Goal: Task Accomplishment & Management: Manage account settings

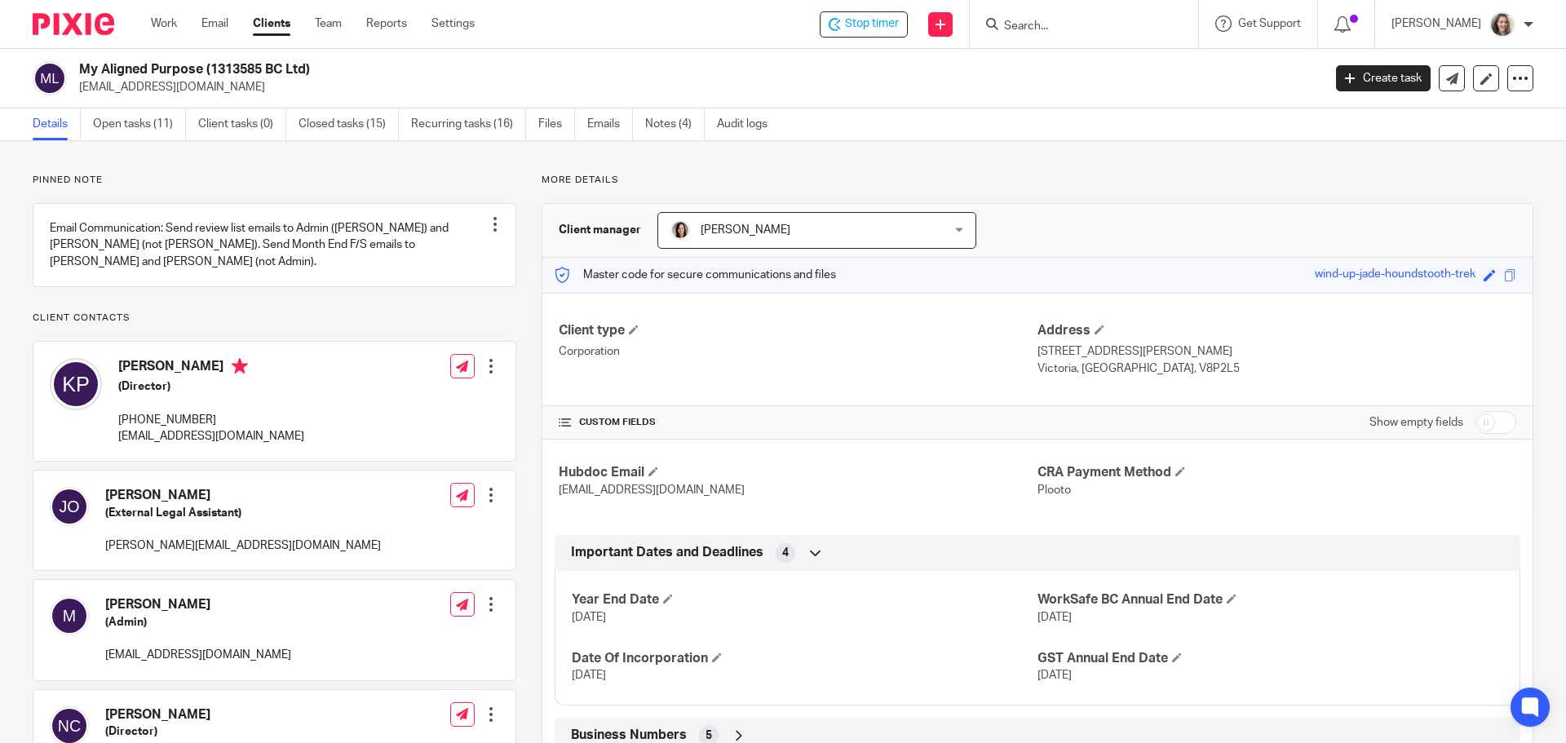
click at [132, 121] on link "Open tasks (11)" at bounding box center [139, 124] width 93 height 32
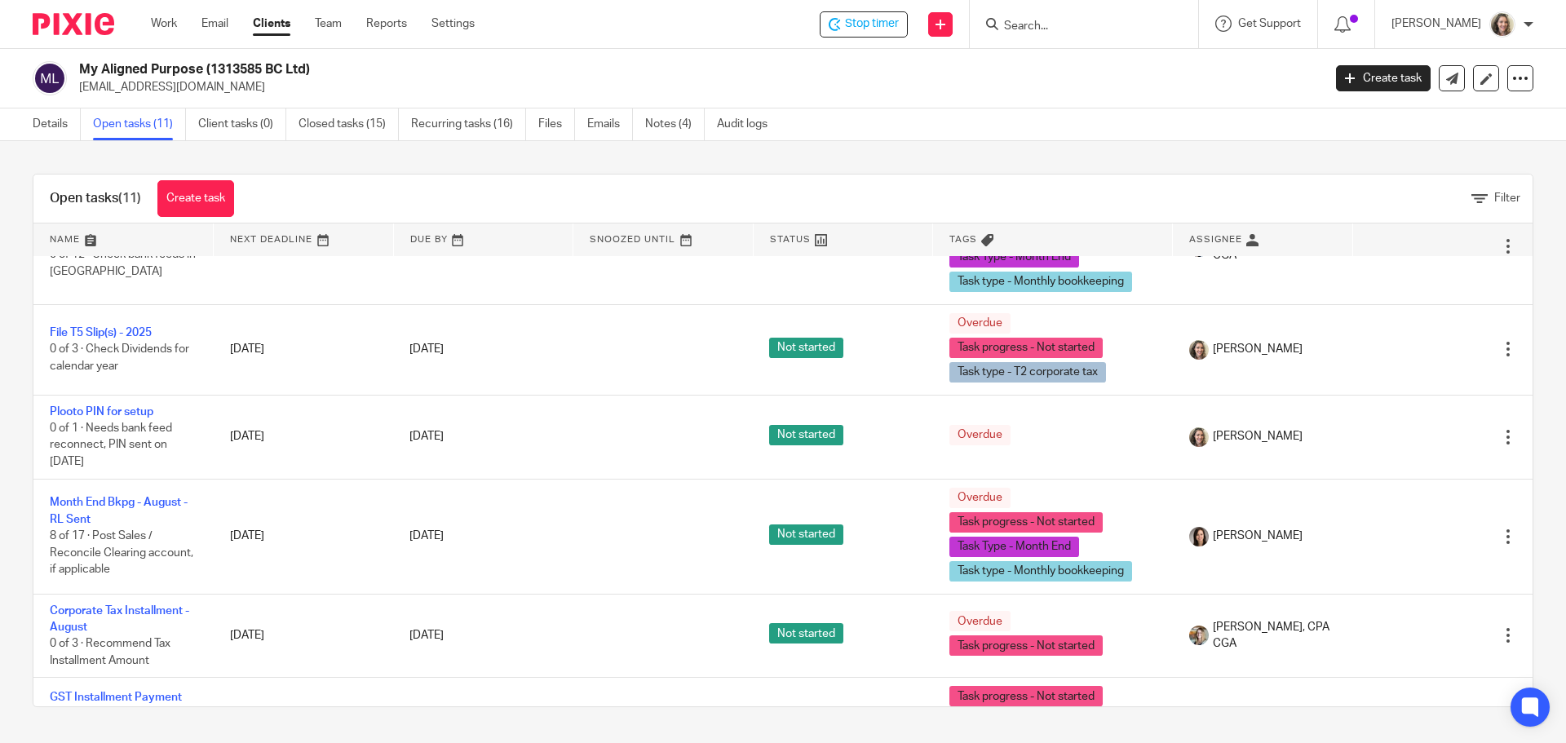
scroll to position [326, 0]
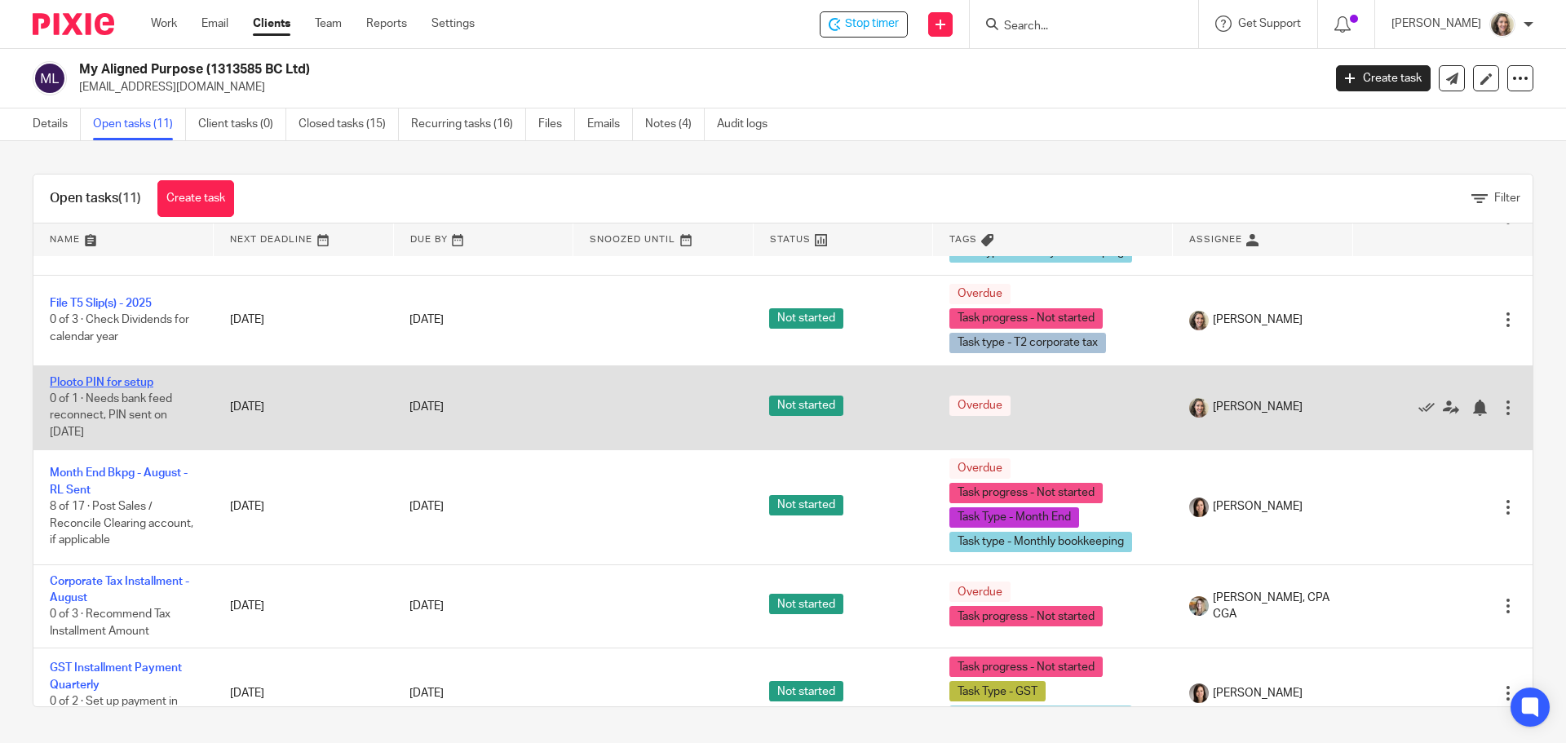
click at [126, 382] on link "Plooto PIN for setup" at bounding box center [102, 382] width 104 height 11
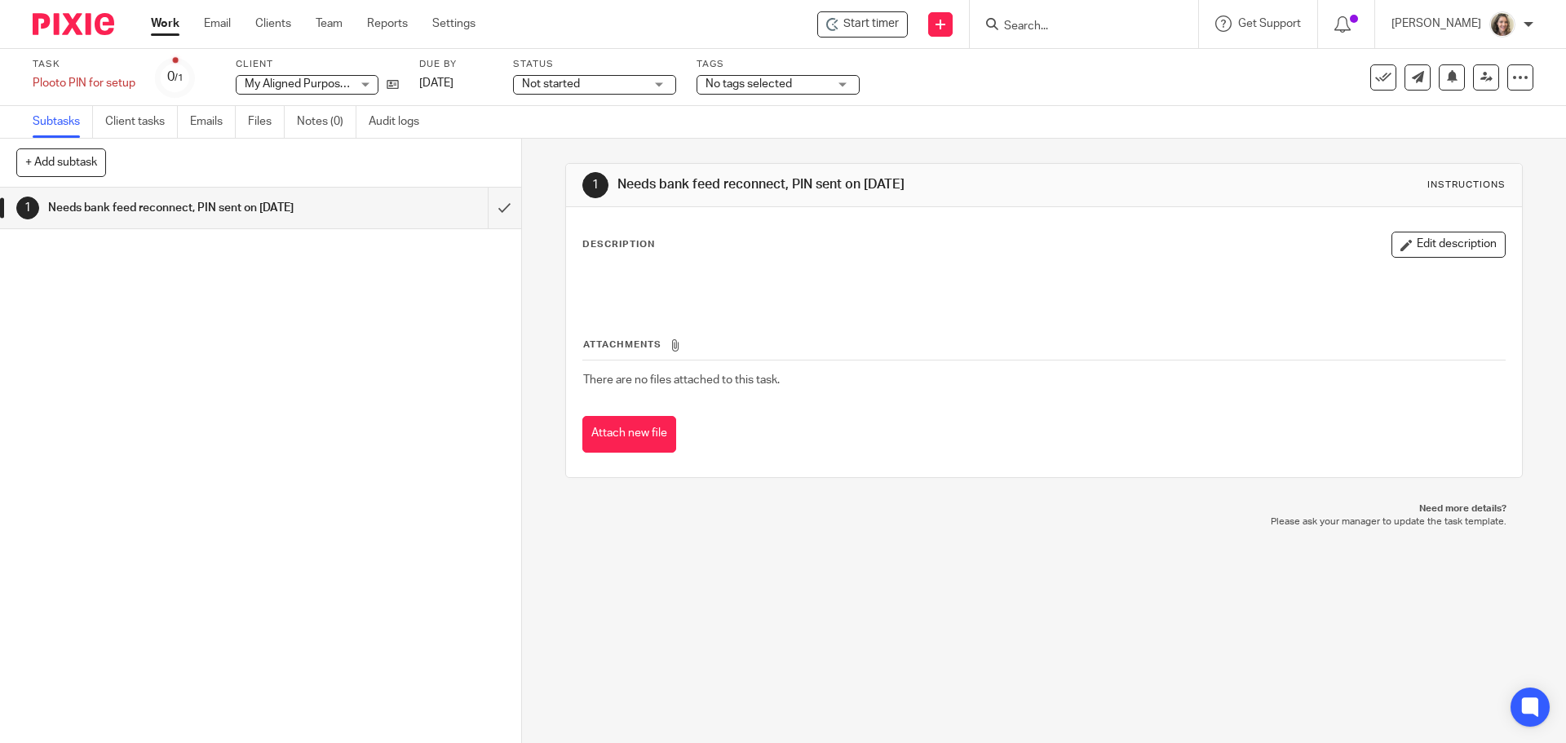
click at [1375, 83] on icon at bounding box center [1383, 77] width 16 height 16
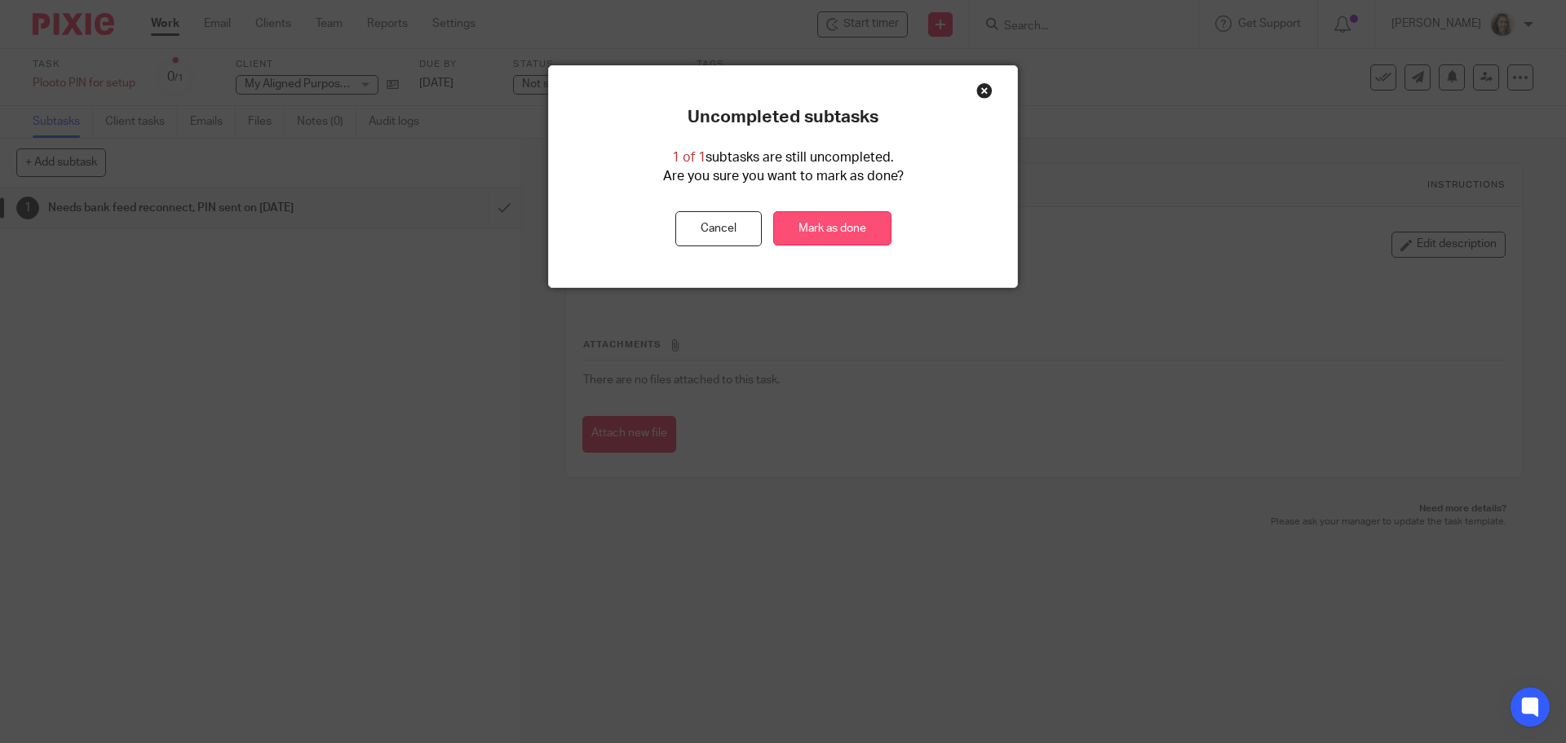
click at [809, 235] on link "Mark as done" at bounding box center [832, 228] width 118 height 35
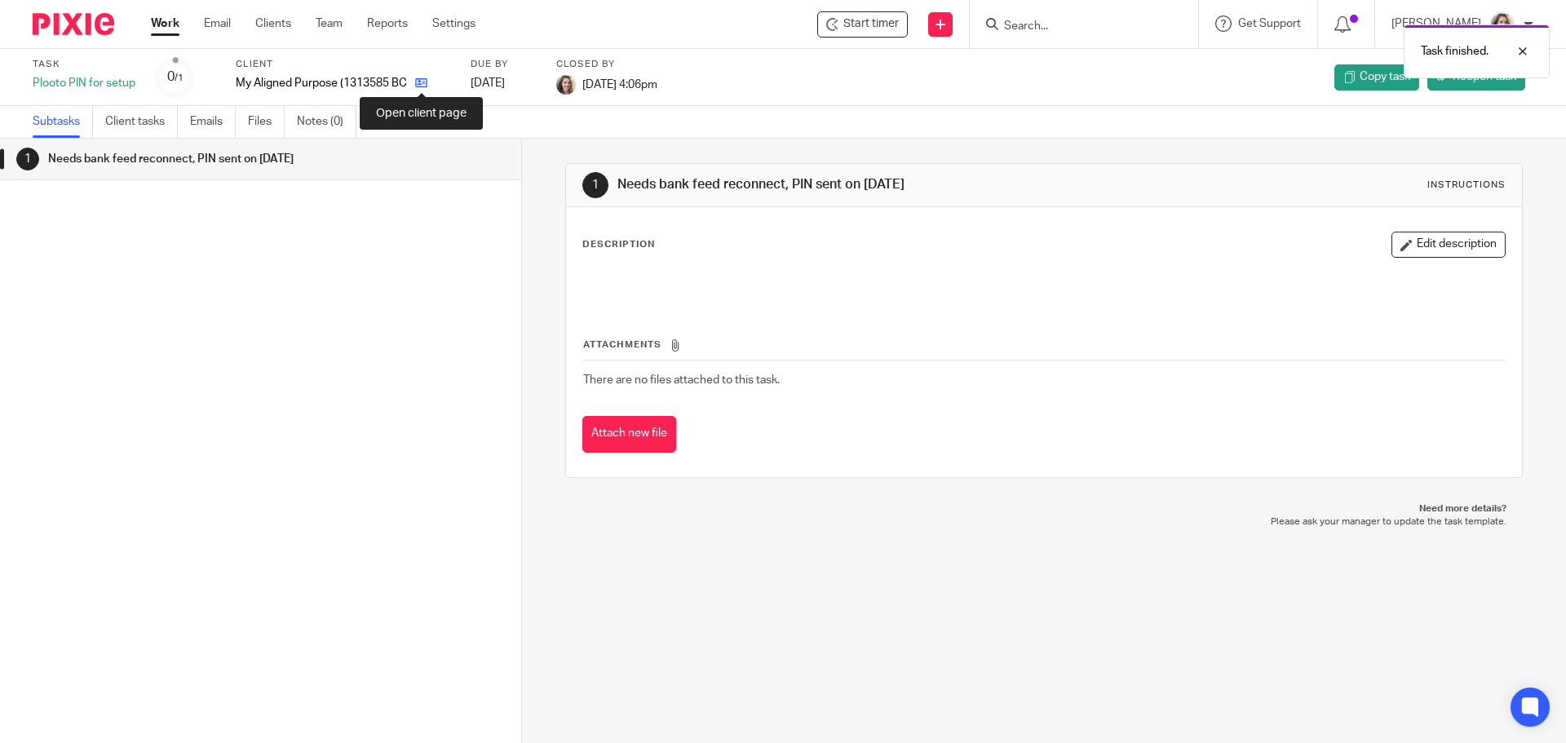
click at [427, 84] on icon at bounding box center [421, 83] width 12 height 12
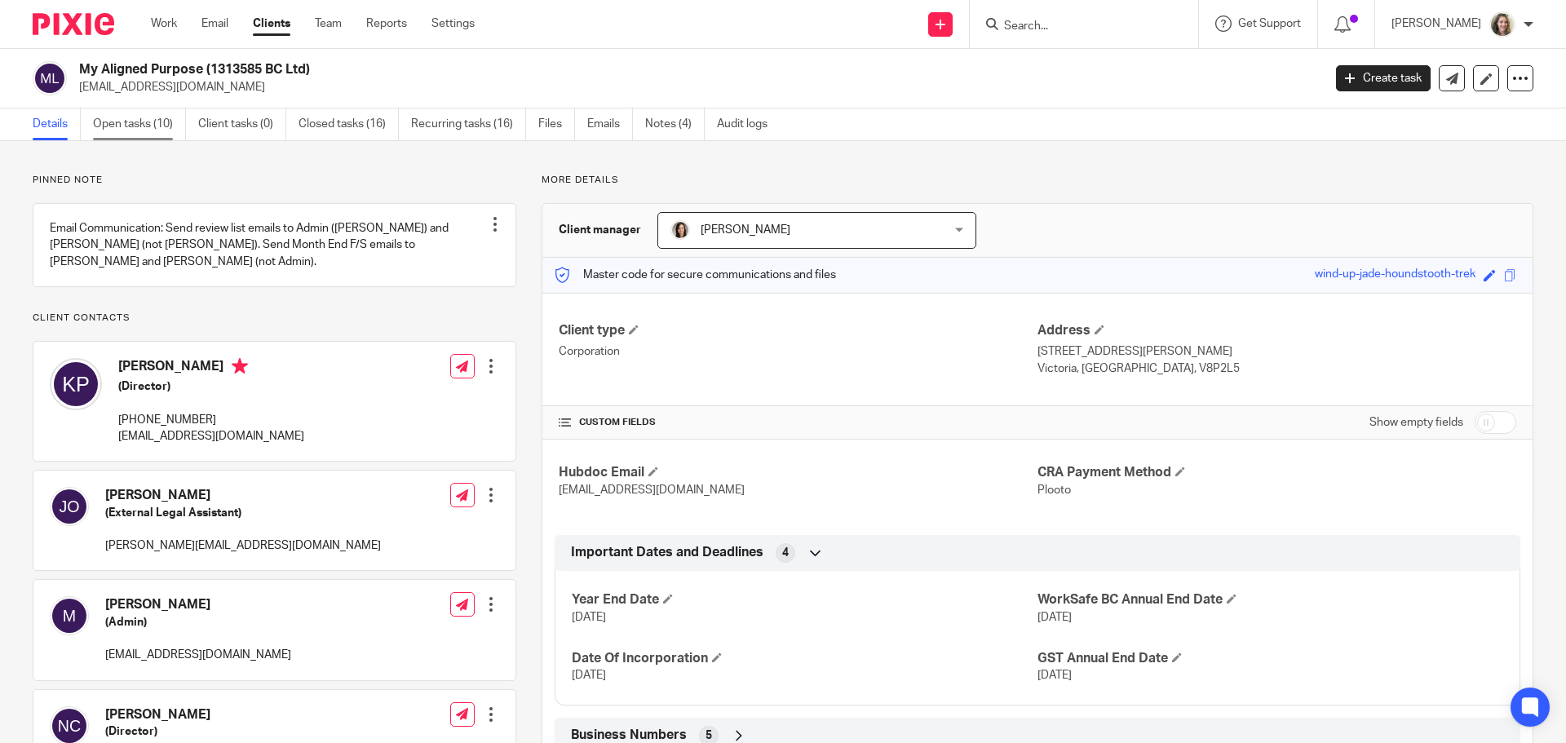
click at [126, 121] on link "Open tasks (10)" at bounding box center [139, 124] width 93 height 32
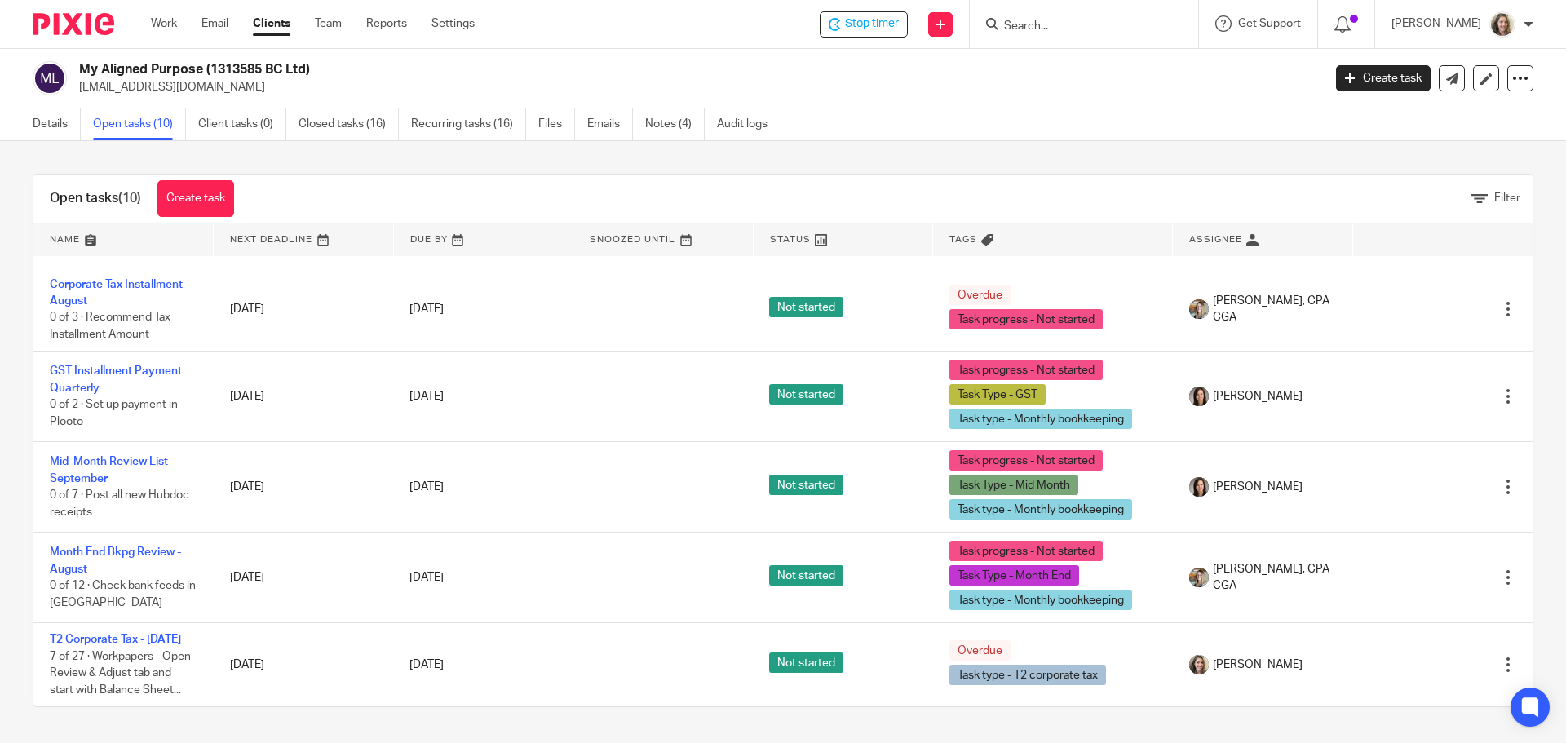
scroll to position [573, 0]
click at [1060, 31] on input "Search" at bounding box center [1075, 27] width 147 height 15
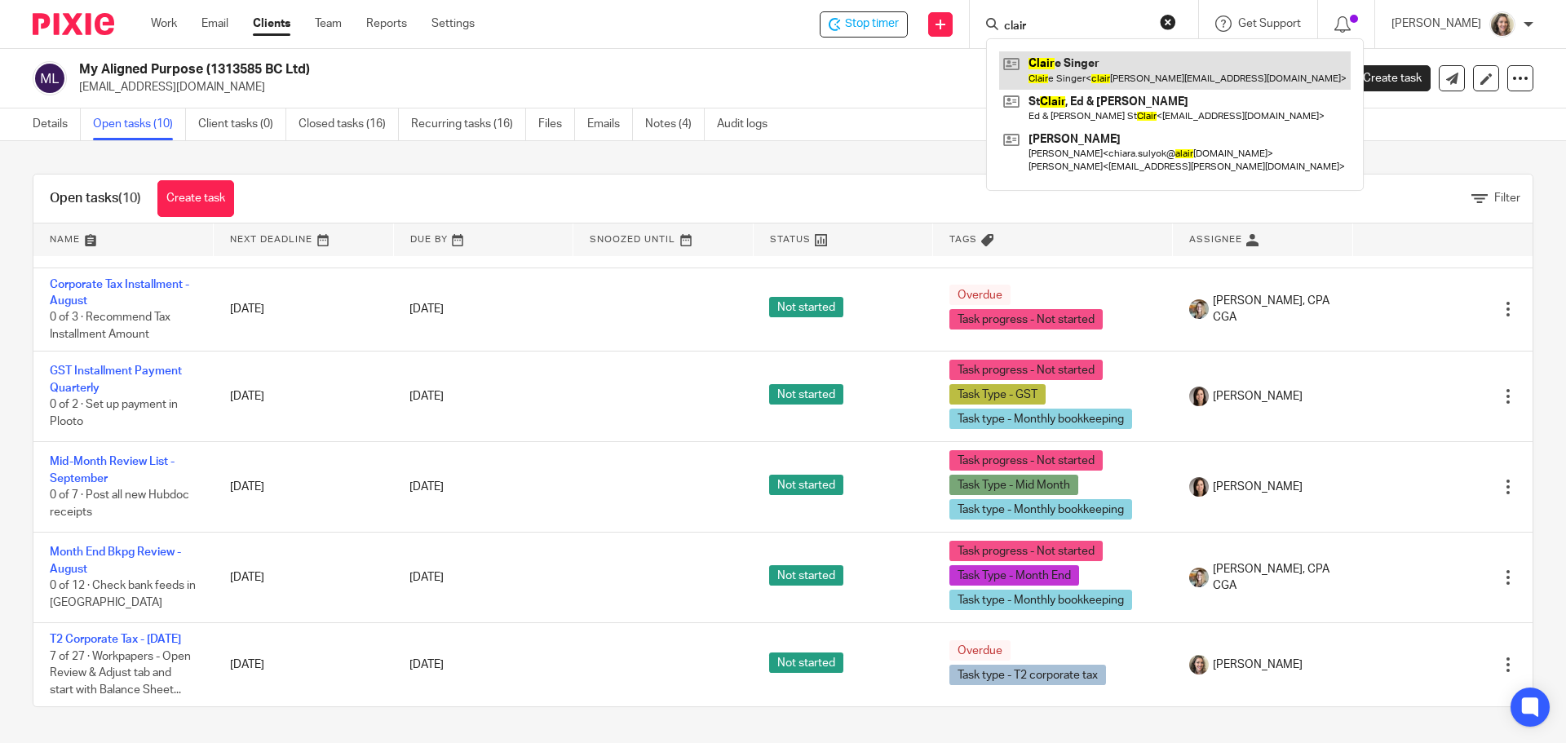
type input "clair"
click at [1084, 66] on link at bounding box center [1175, 70] width 352 height 38
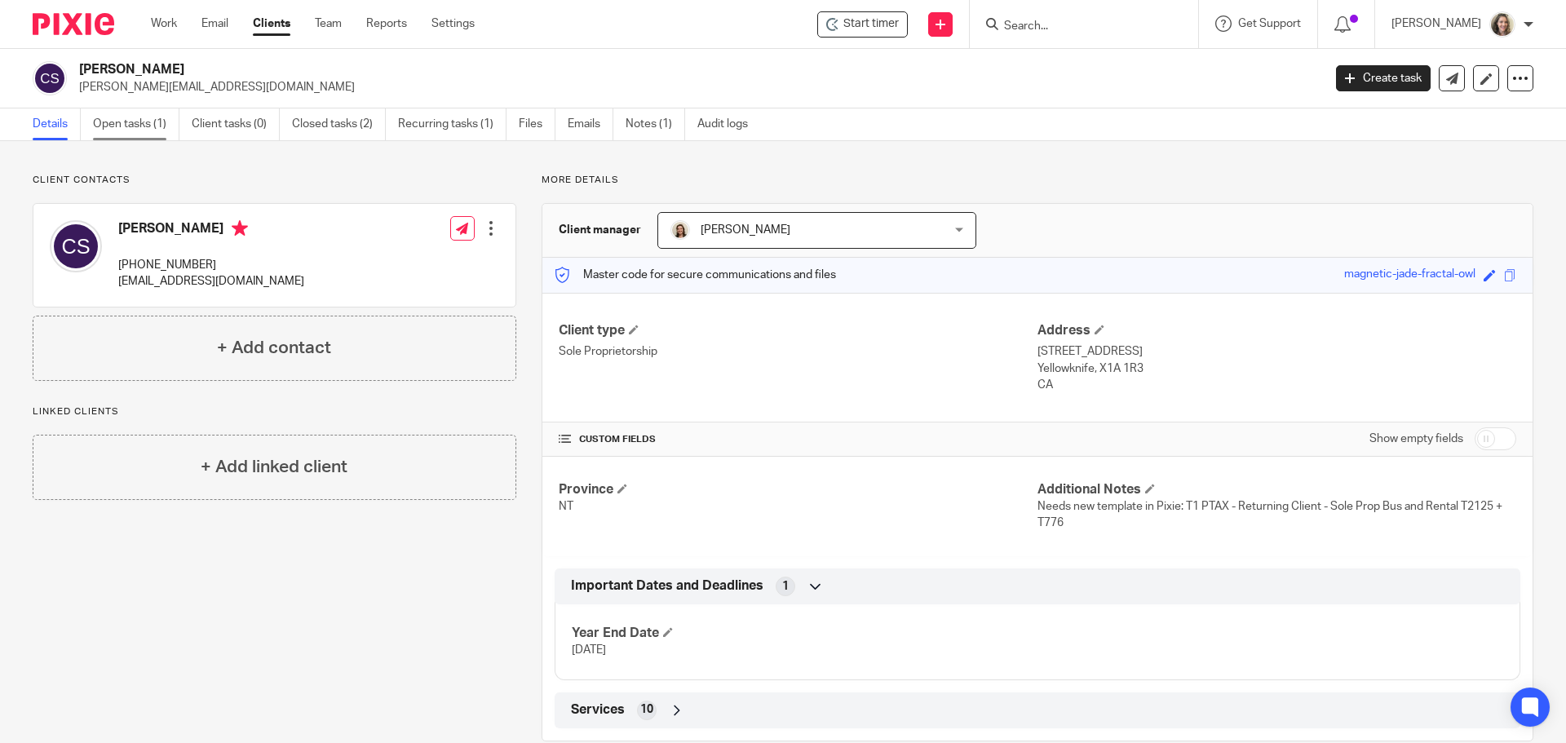
click at [143, 131] on link "Open tasks (1)" at bounding box center [136, 124] width 86 height 32
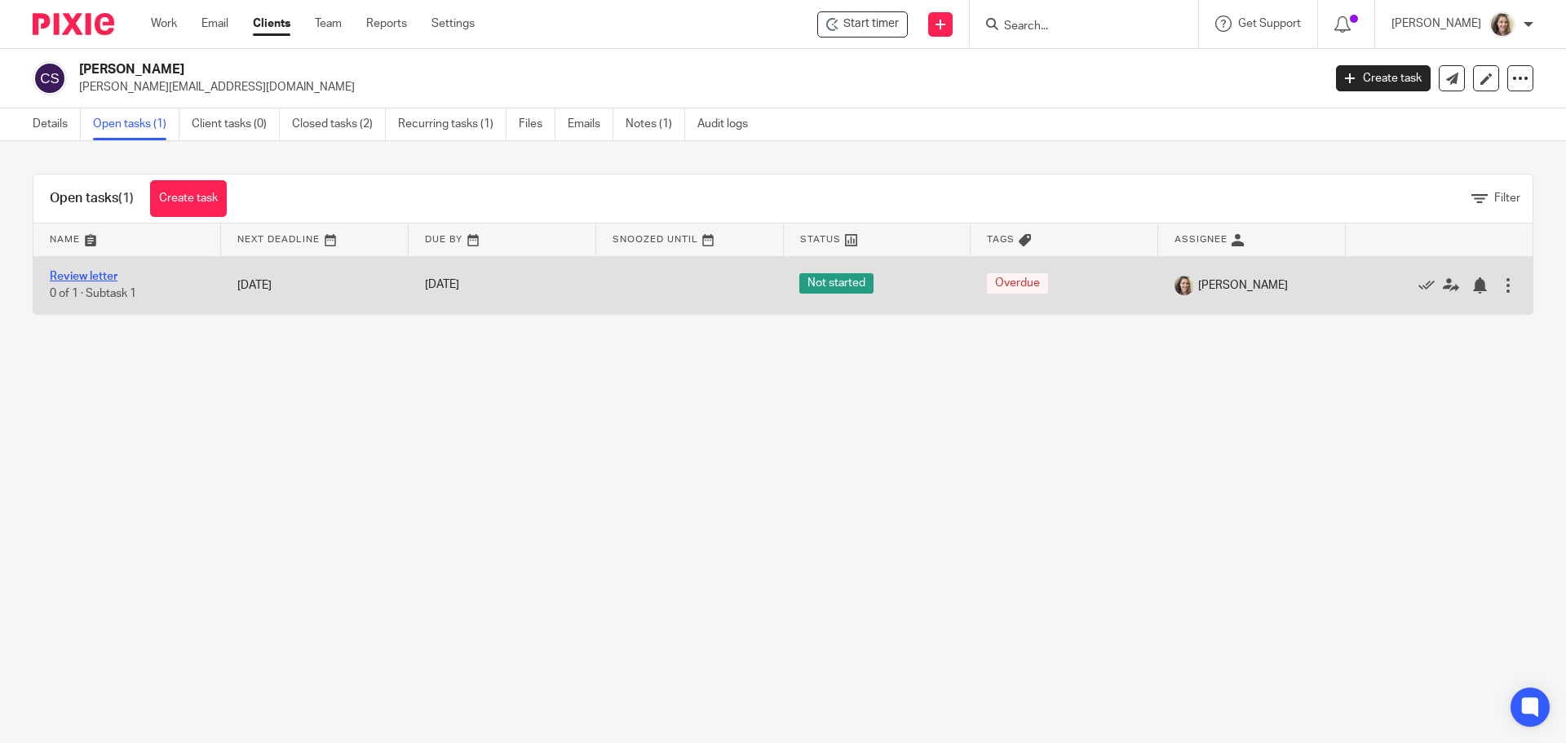
click at [89, 277] on link "Review letter" at bounding box center [84, 276] width 68 height 11
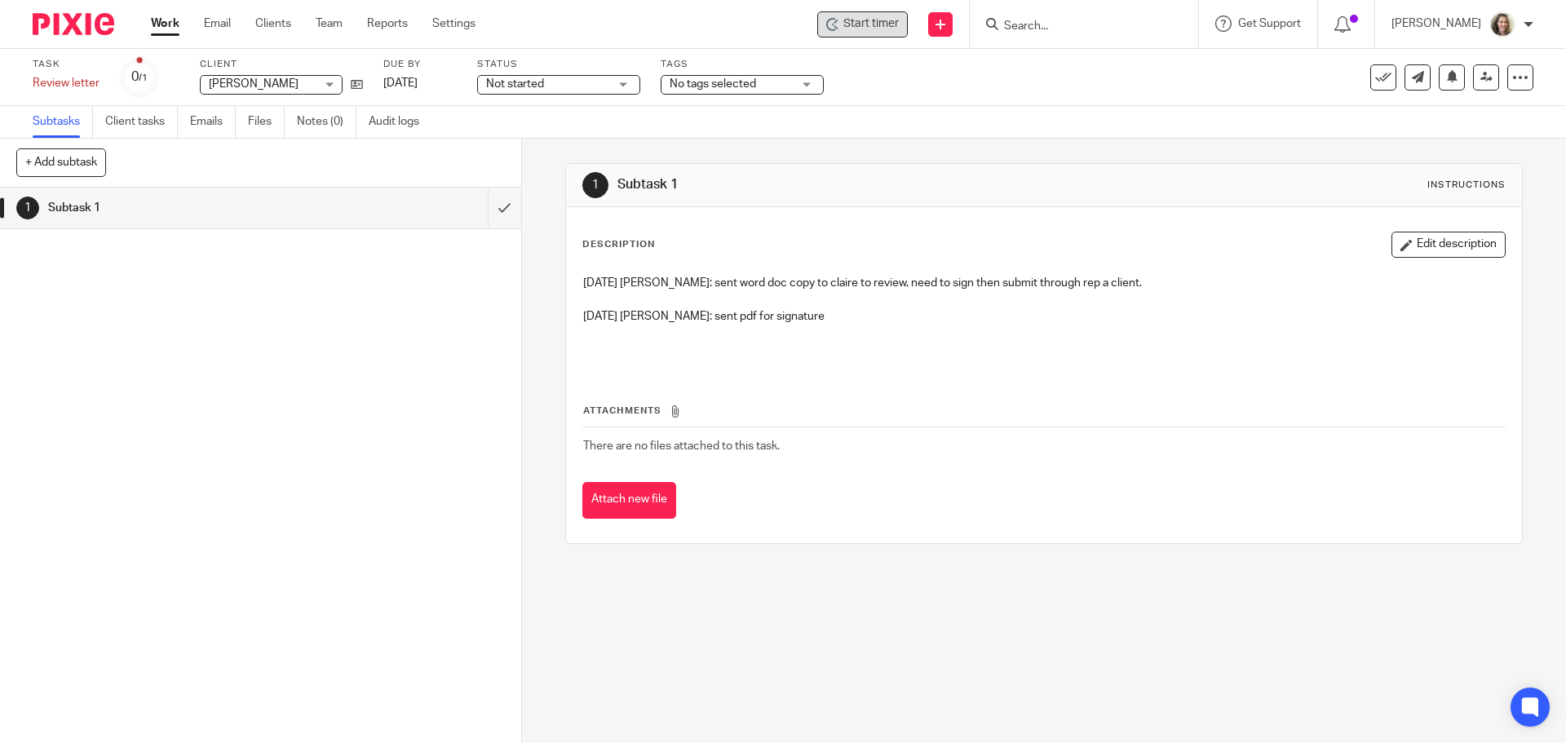
click at [866, 23] on span "Start timer" at bounding box center [870, 23] width 55 height 17
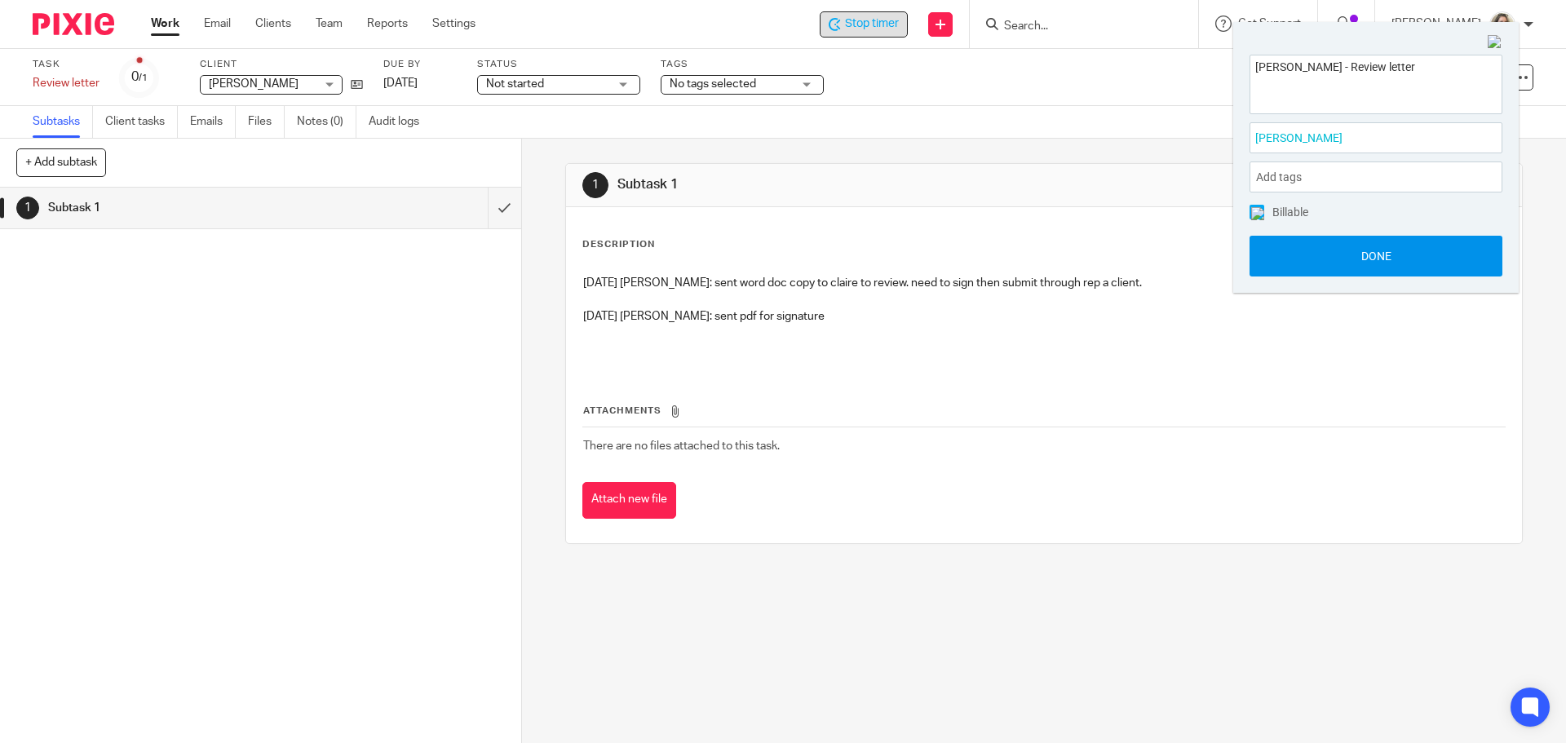
click at [1381, 246] on button "Done" at bounding box center [1376, 256] width 253 height 41
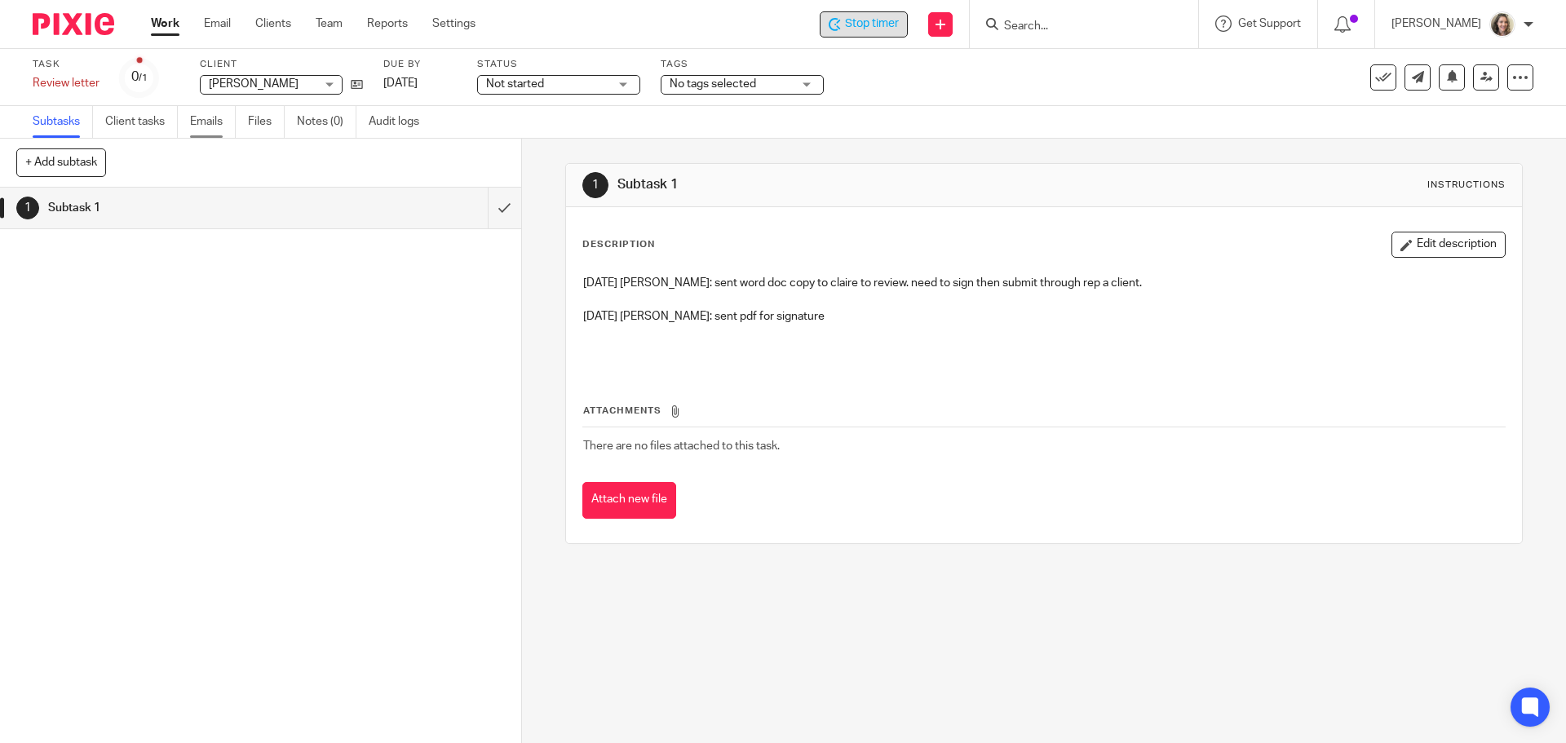
click at [210, 118] on link "Emails" at bounding box center [213, 122] width 46 height 32
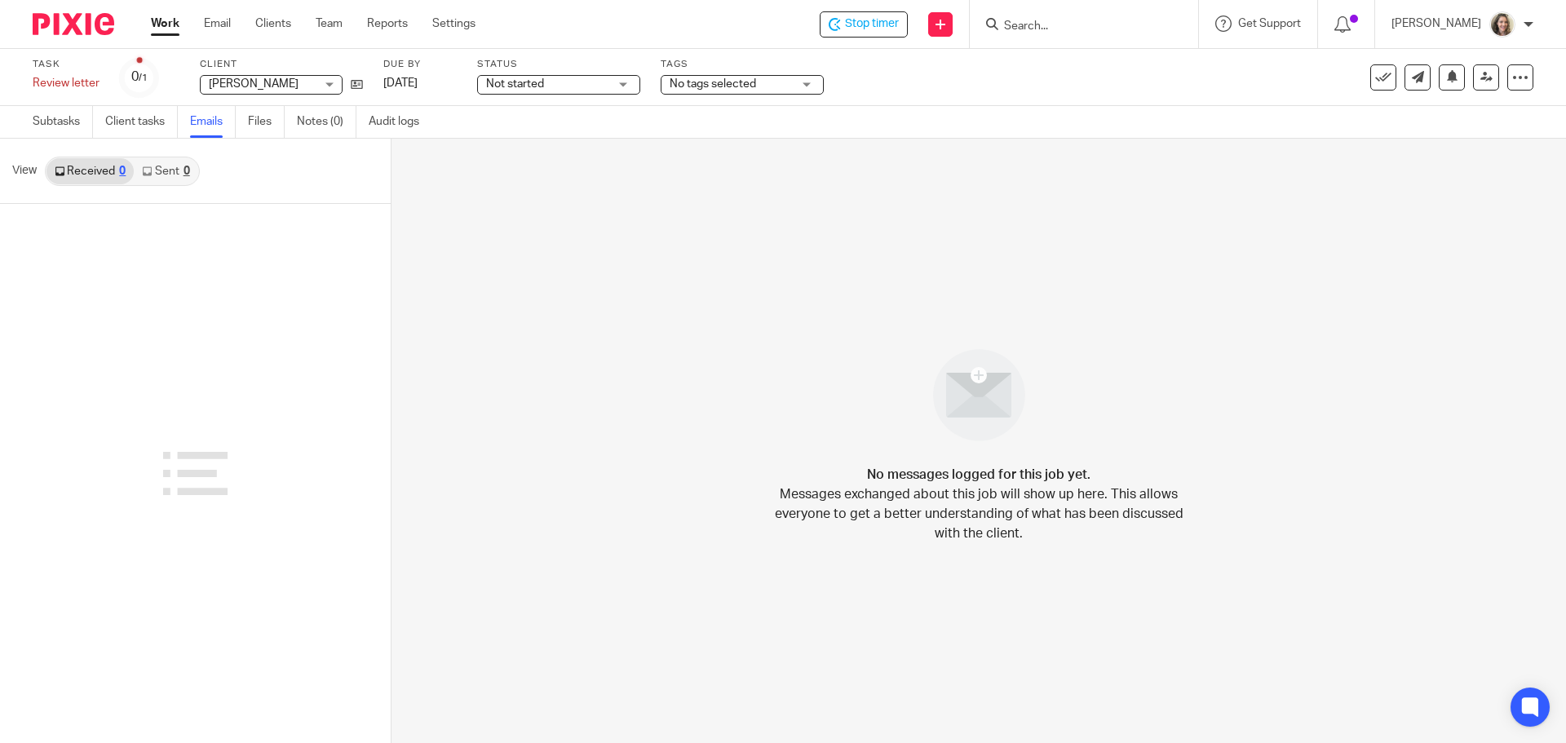
click at [169, 20] on link "Work" at bounding box center [165, 23] width 29 height 16
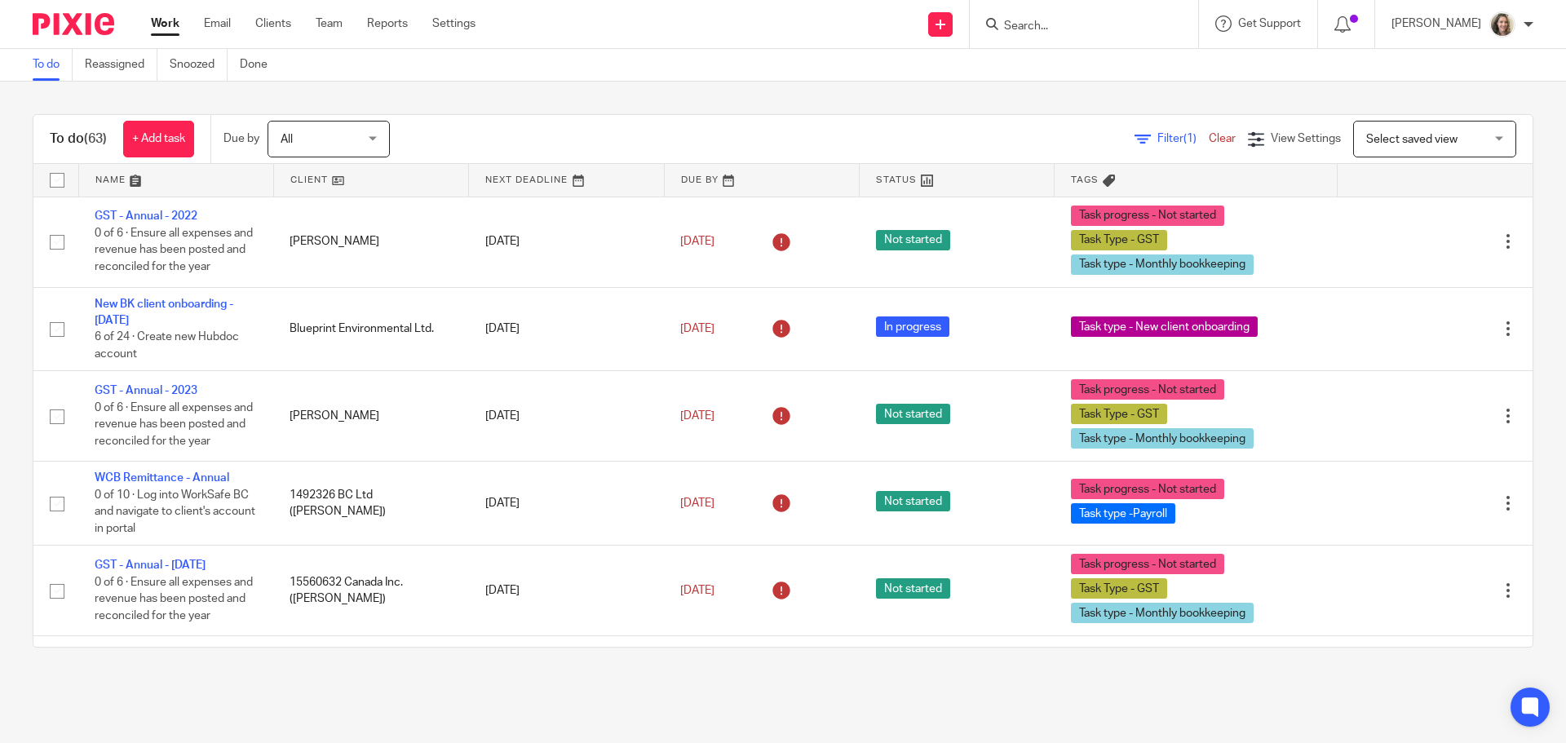
click at [1087, 24] on input "Search" at bounding box center [1075, 27] width 147 height 15
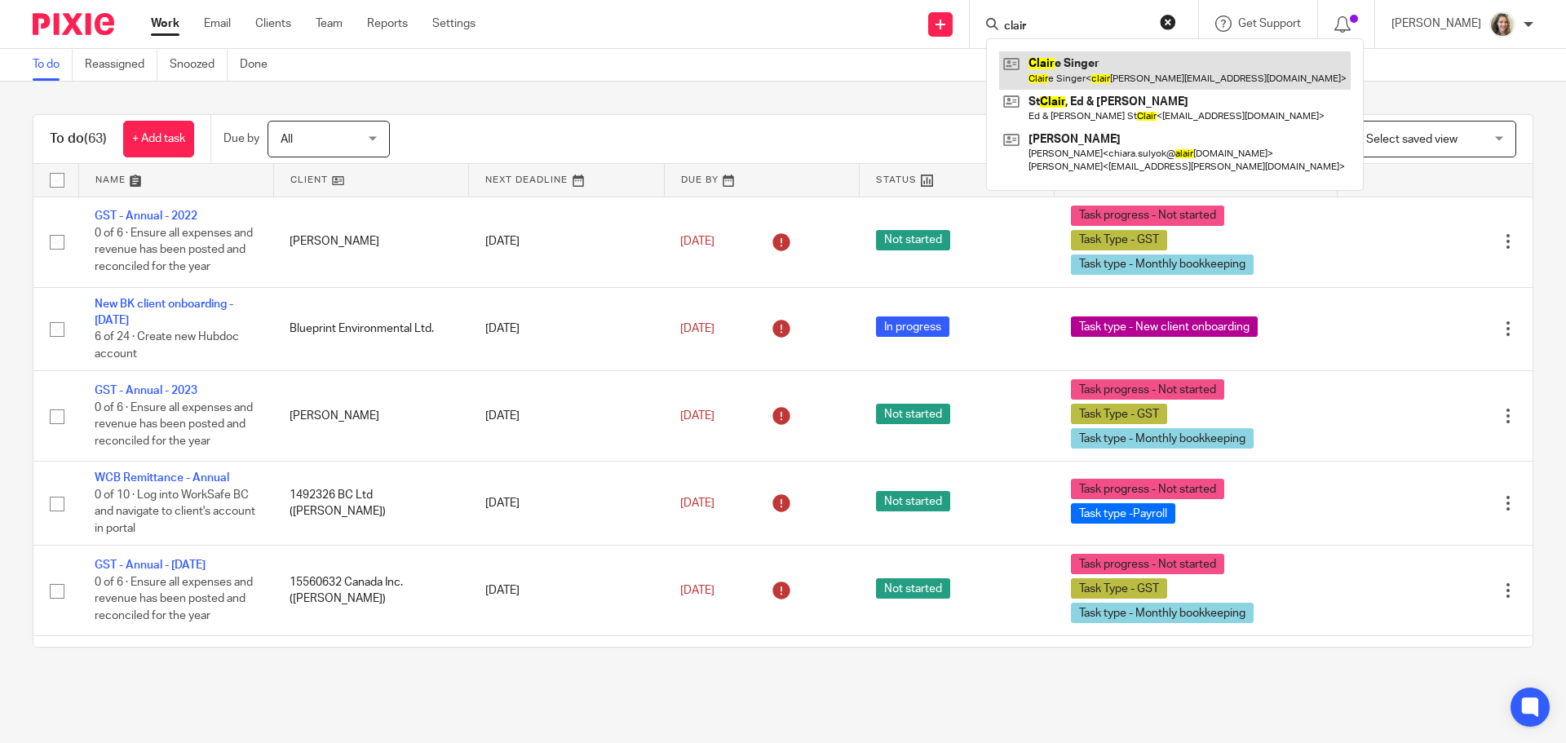
type input "clair"
click at [1104, 70] on link at bounding box center [1175, 70] width 352 height 38
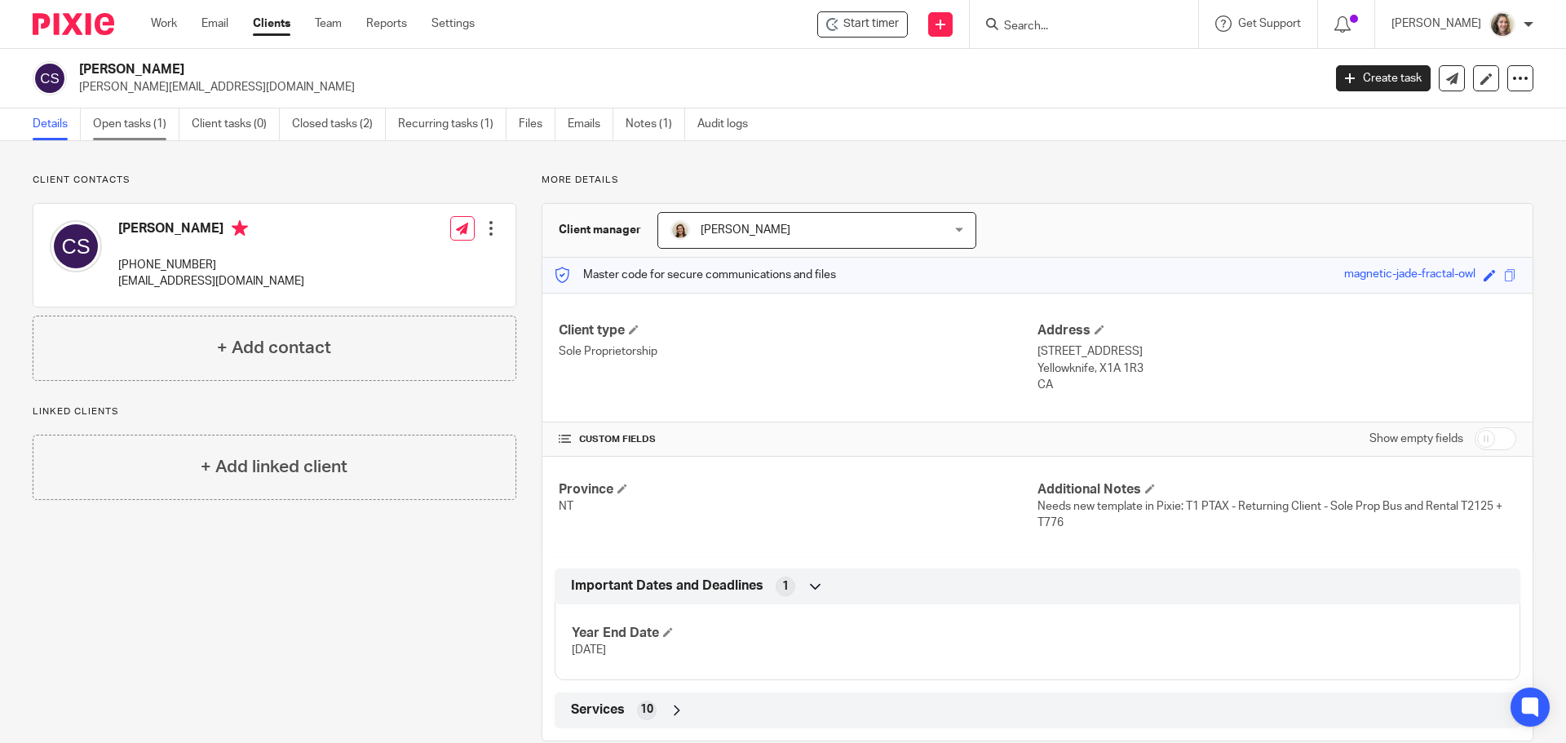
click at [150, 126] on link "Open tasks (1)" at bounding box center [136, 124] width 86 height 32
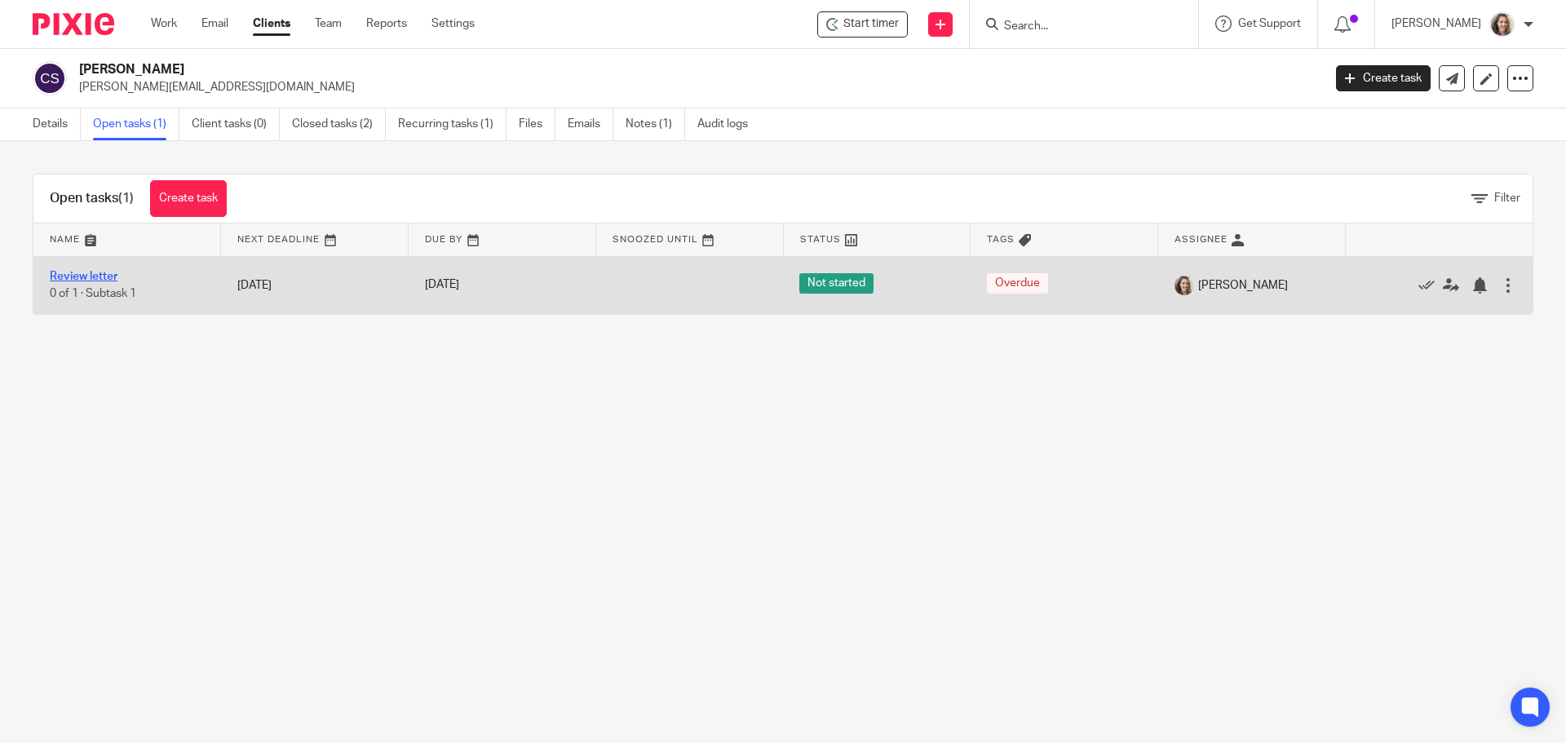
click at [88, 281] on link "Review letter" at bounding box center [84, 276] width 68 height 11
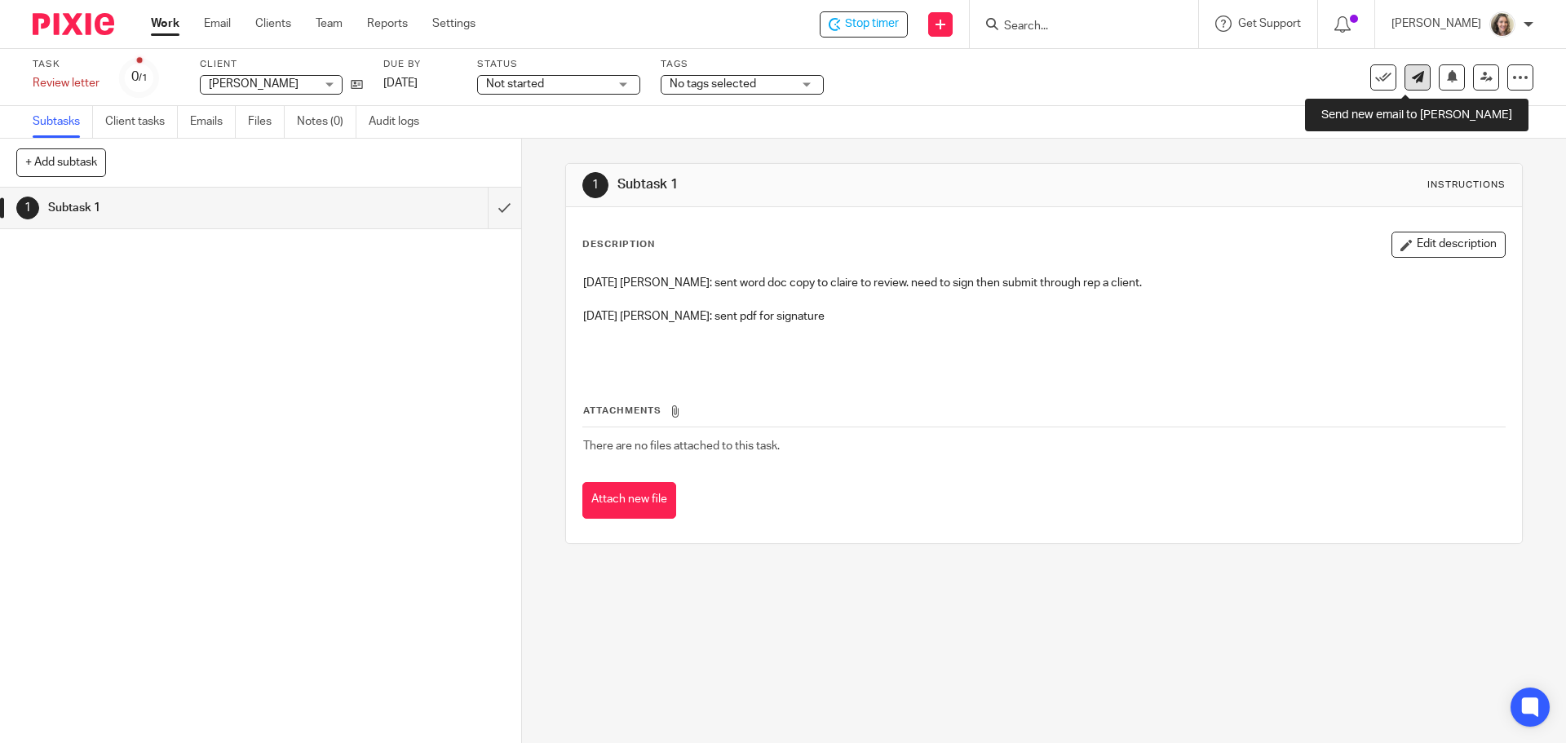
click at [1405, 84] on link at bounding box center [1418, 77] width 26 height 26
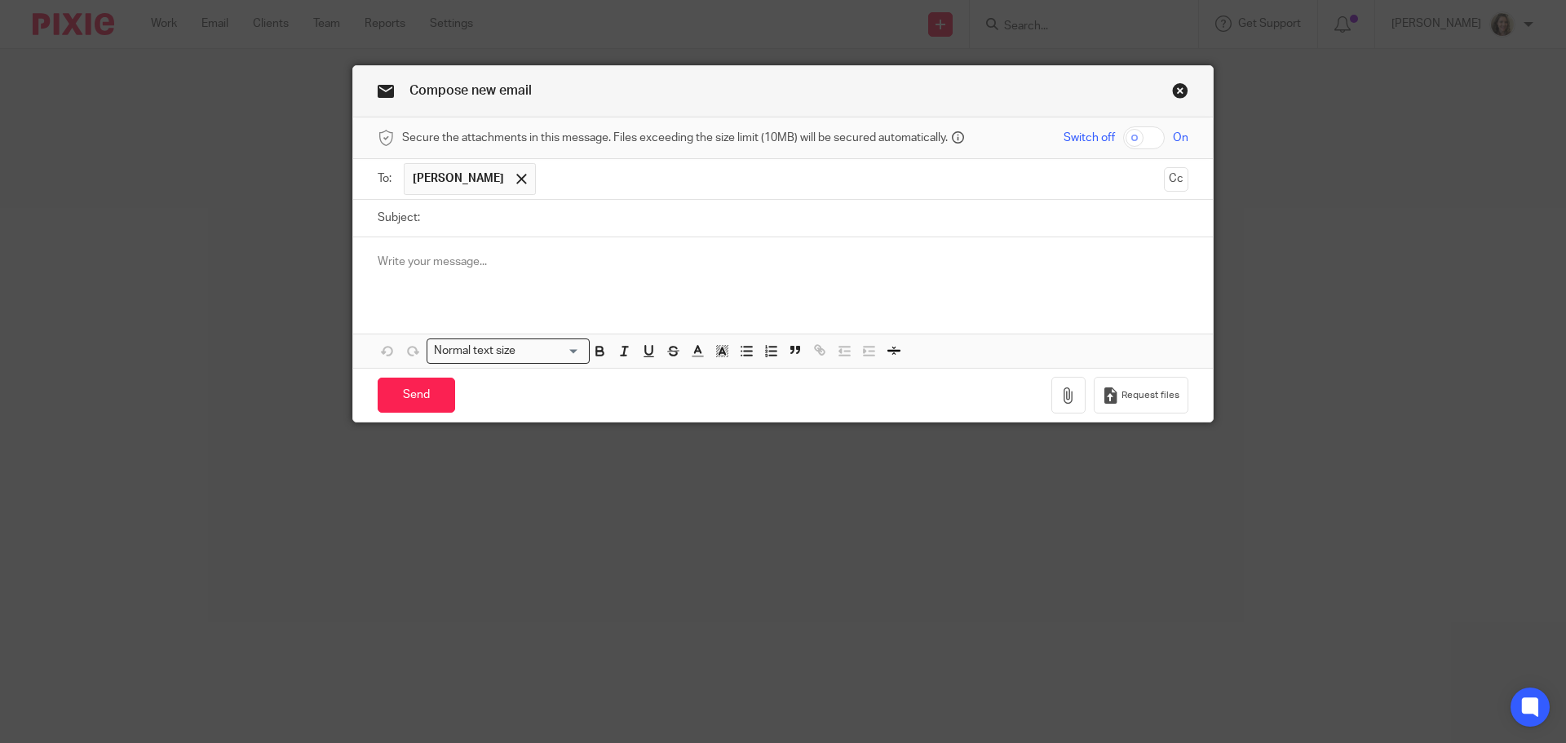
click at [591, 222] on input "Subject:" at bounding box center [808, 218] width 760 height 37
type input "CRA confirmation"
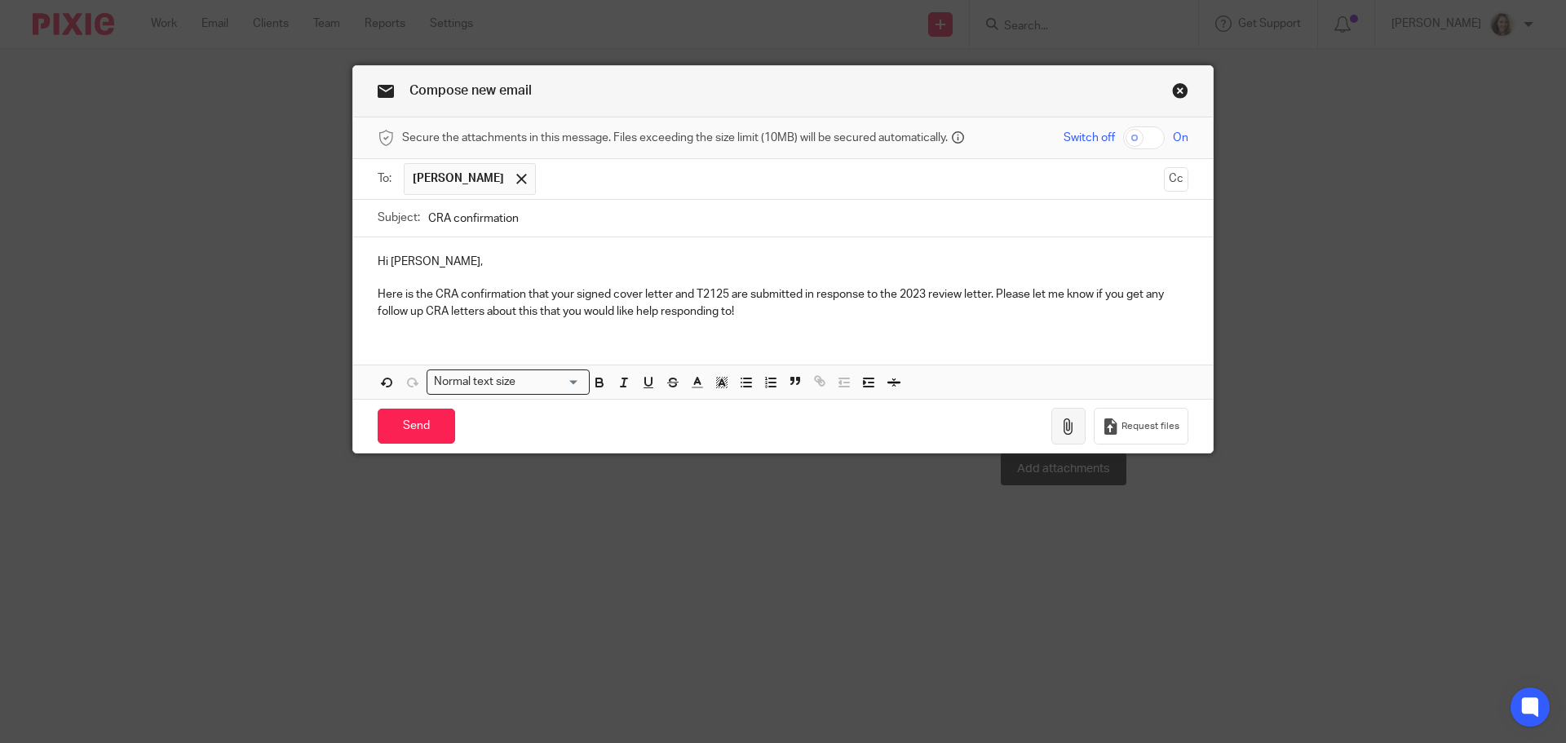
click at [1065, 423] on icon "button" at bounding box center [1068, 426] width 16 height 16
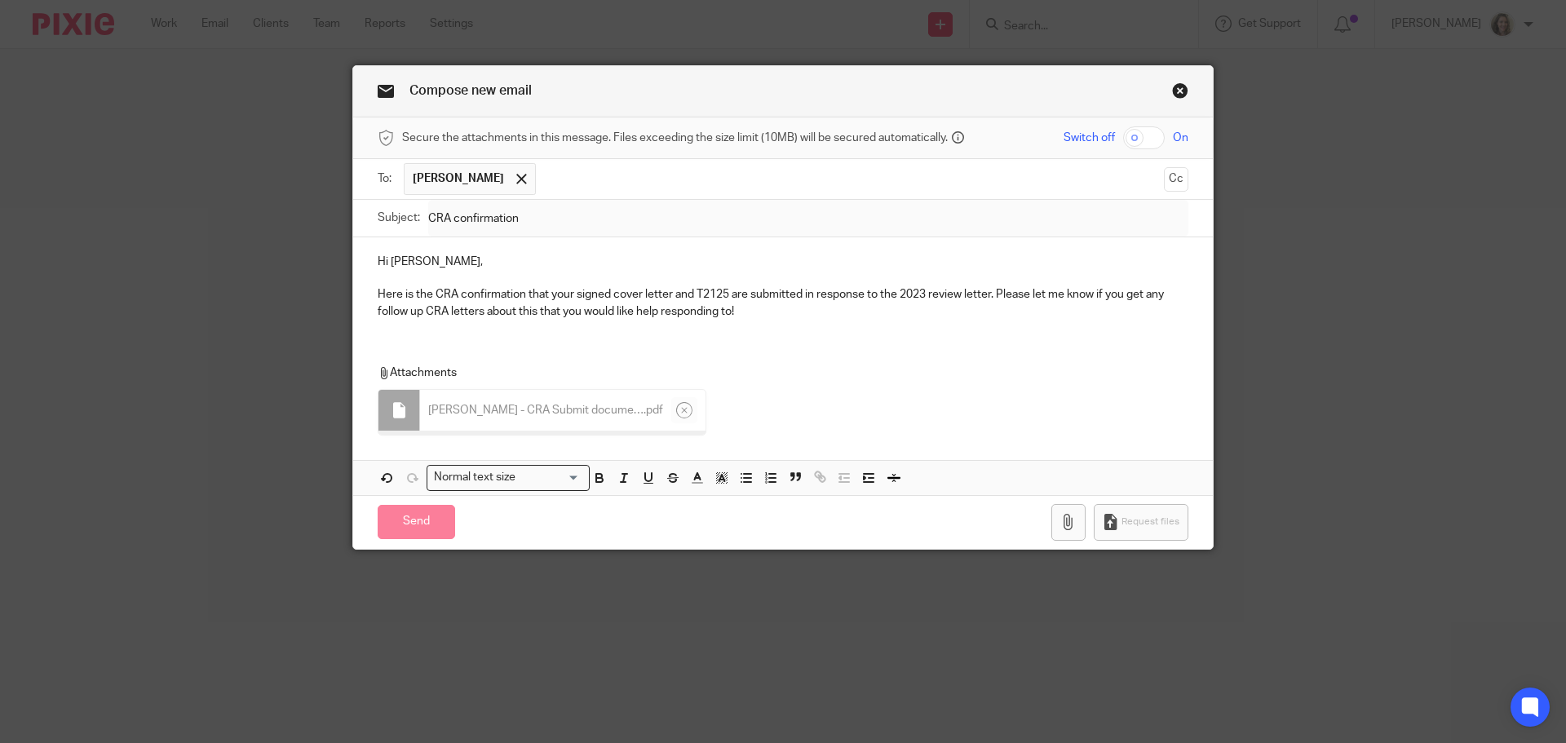
click at [765, 314] on p "Here is the CRA confirmation that your signed cover letter and T2125 are submit…" at bounding box center [783, 302] width 811 height 33
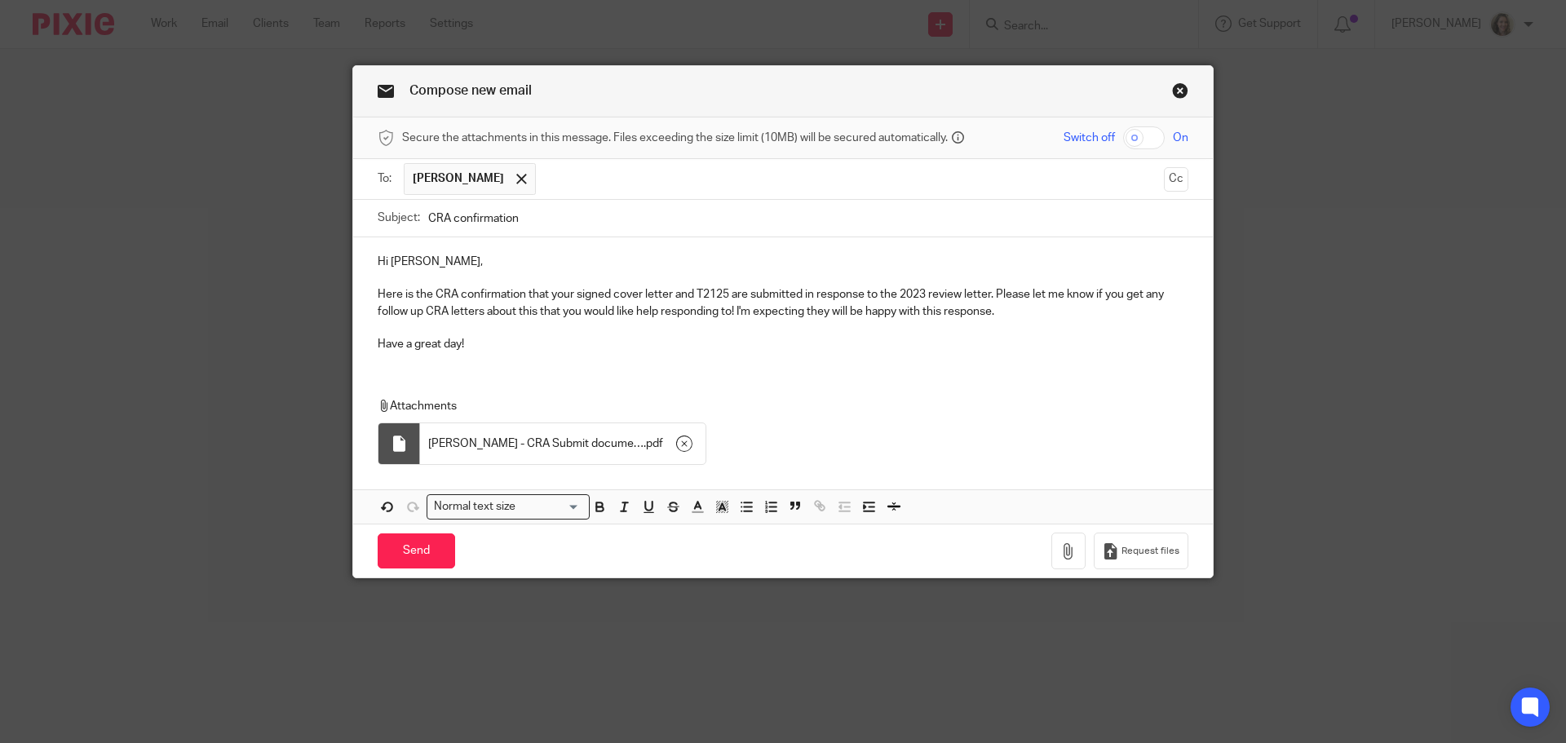
click at [880, 309] on p "Here is the CRA confirmation that your signed cover letter and T2125 are submit…" at bounding box center [783, 302] width 811 height 33
click at [398, 542] on input "Send" at bounding box center [416, 550] width 77 height 35
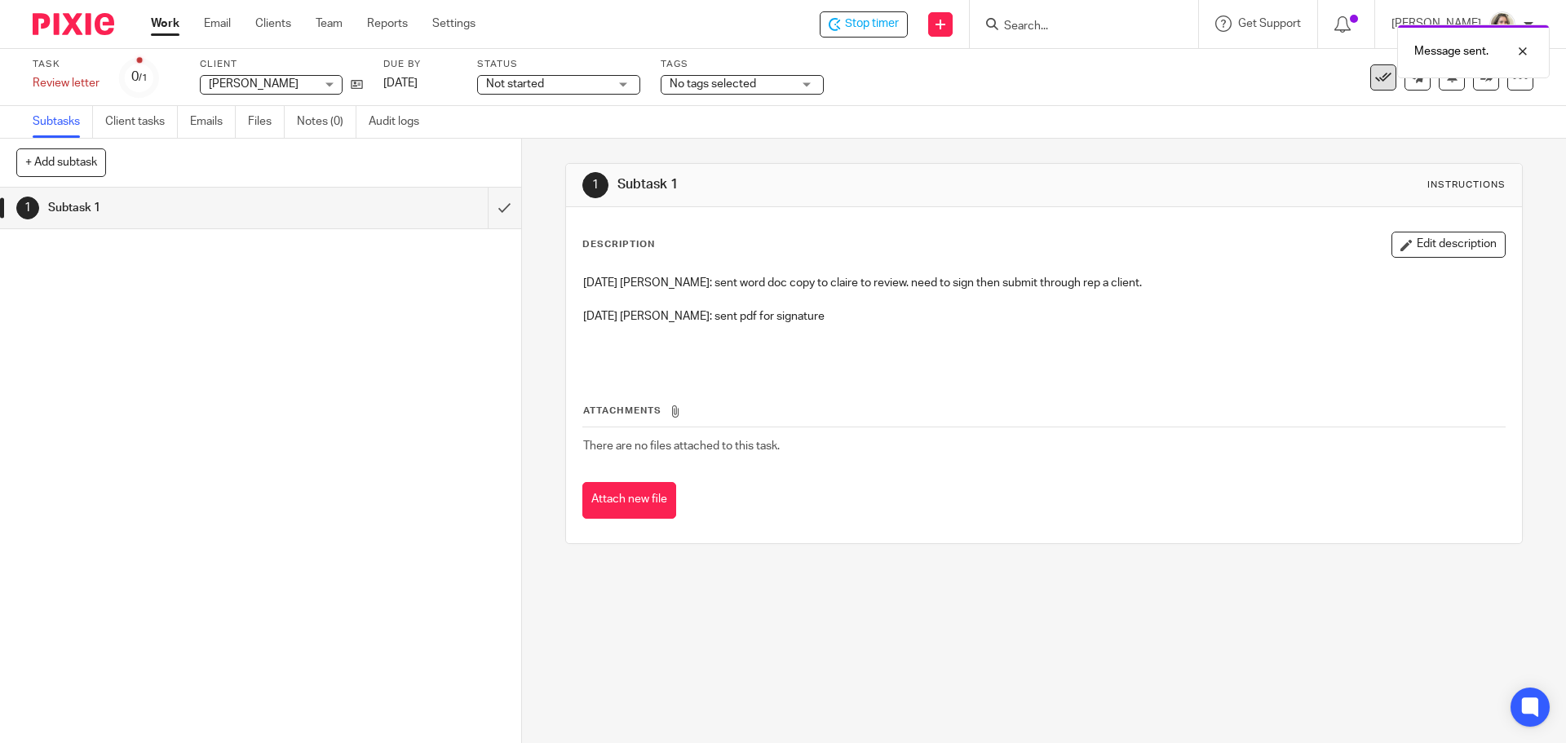
click at [1375, 79] on icon at bounding box center [1383, 77] width 16 height 16
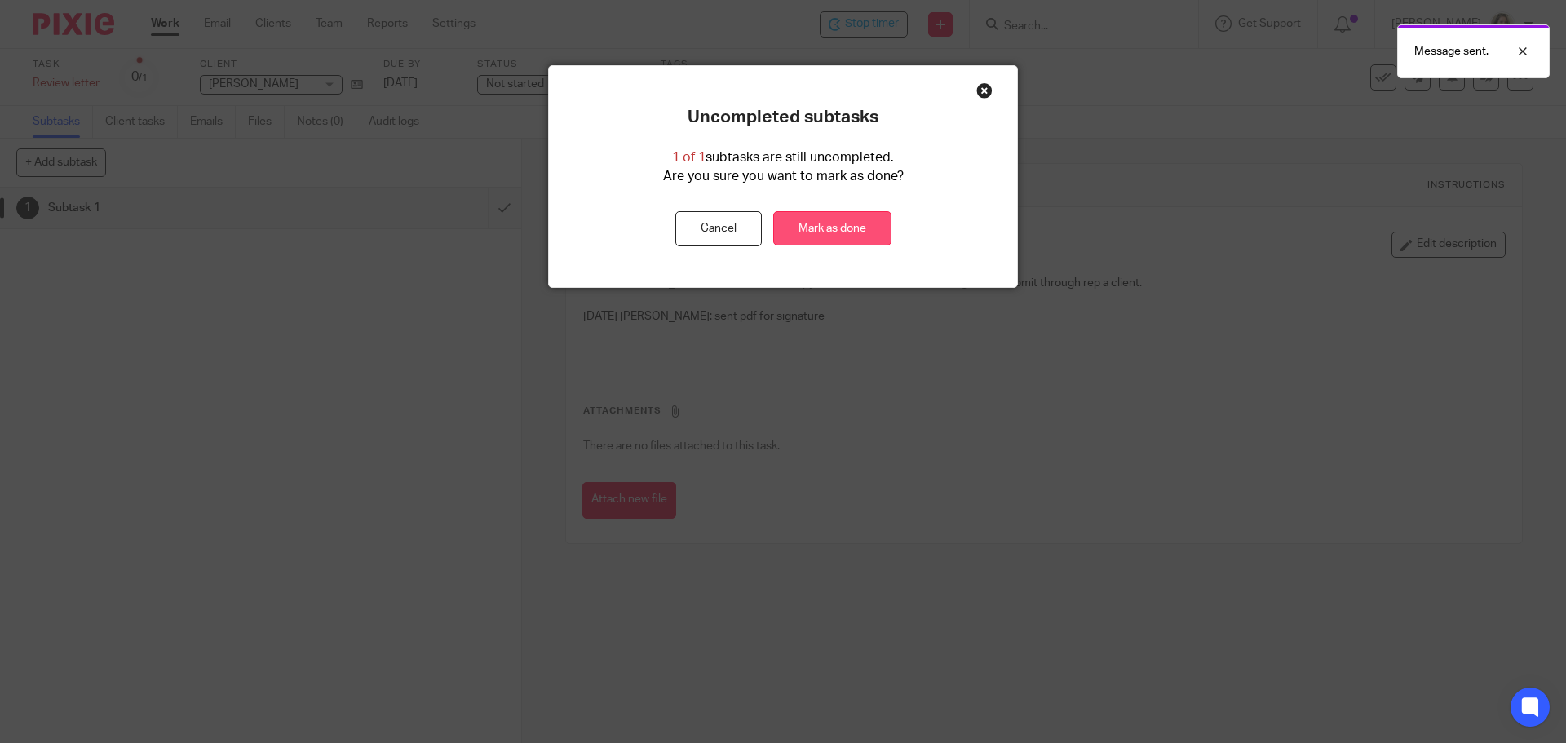
click at [839, 232] on link "Mark as done" at bounding box center [832, 228] width 118 height 35
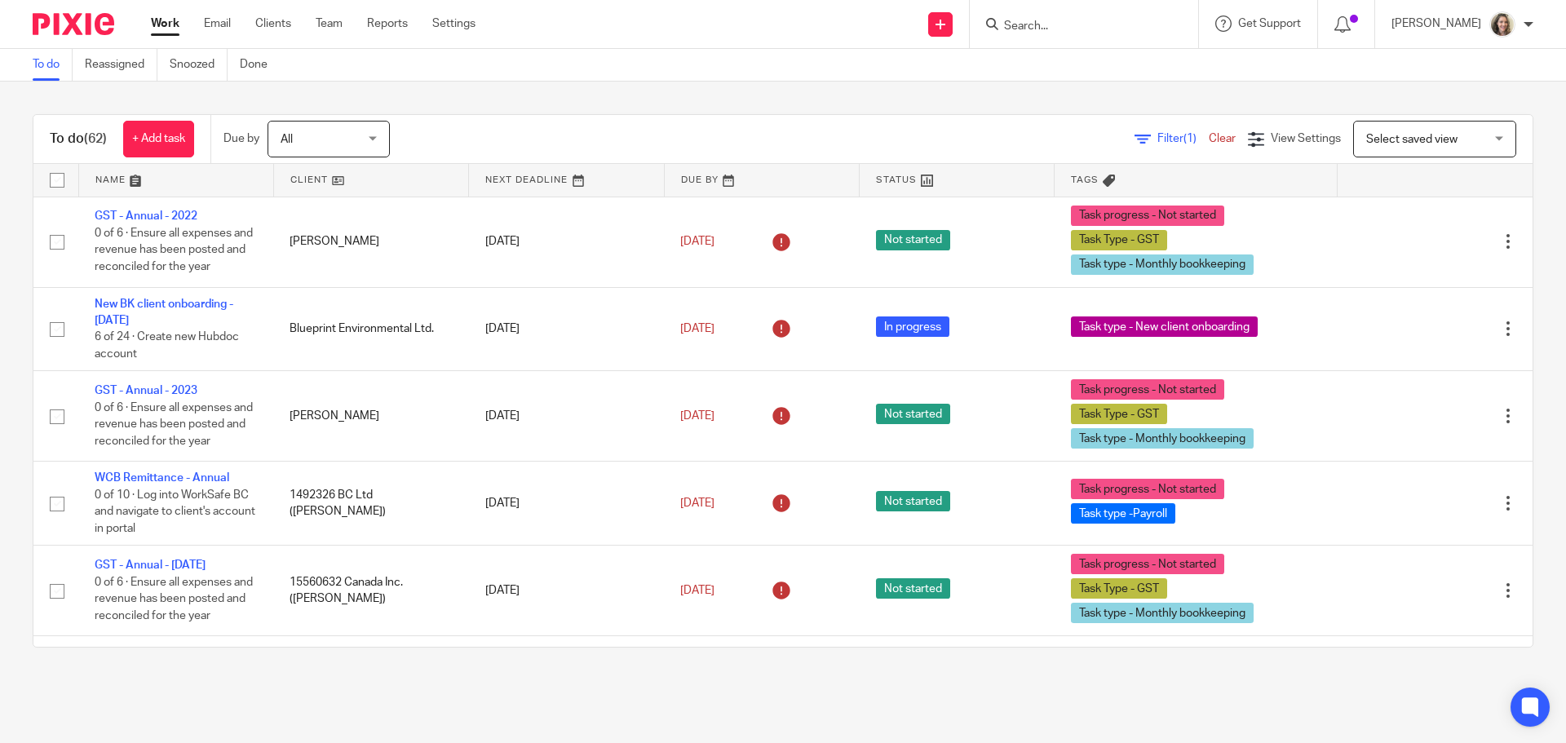
click at [1069, 29] on input "Search" at bounding box center [1075, 27] width 147 height 15
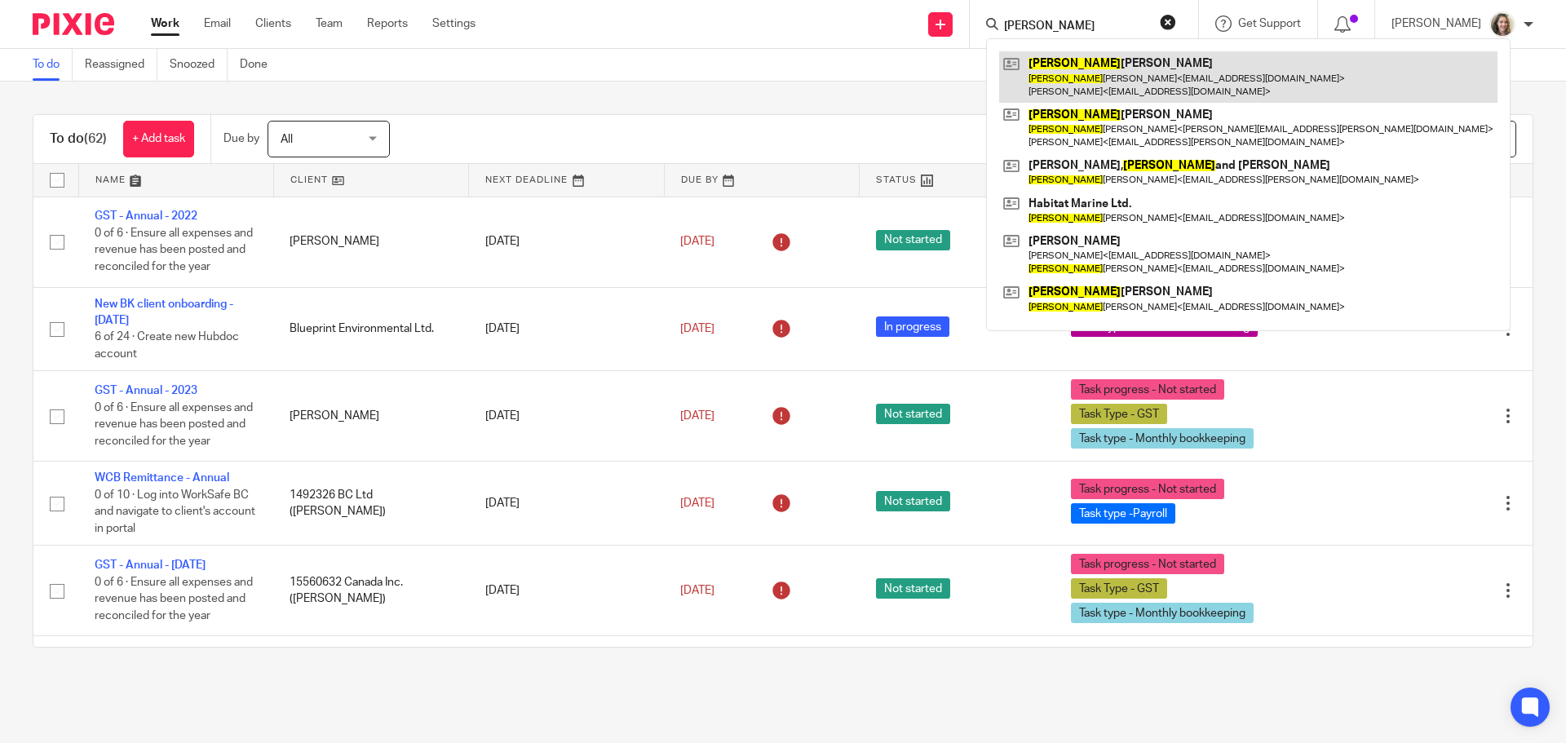
type input "karen"
click at [1087, 93] on link at bounding box center [1248, 76] width 498 height 51
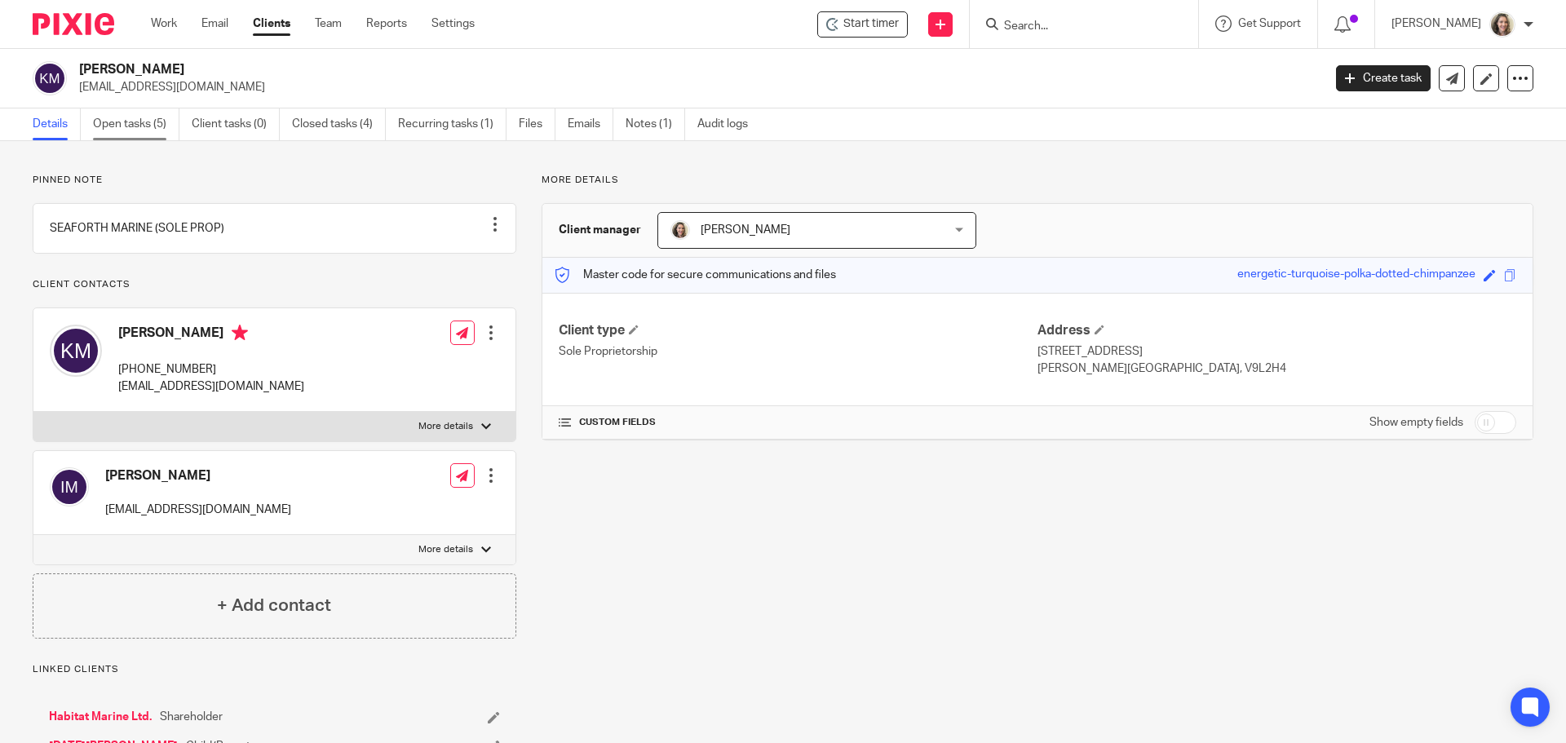
click at [137, 124] on link "Open tasks (5)" at bounding box center [136, 124] width 86 height 32
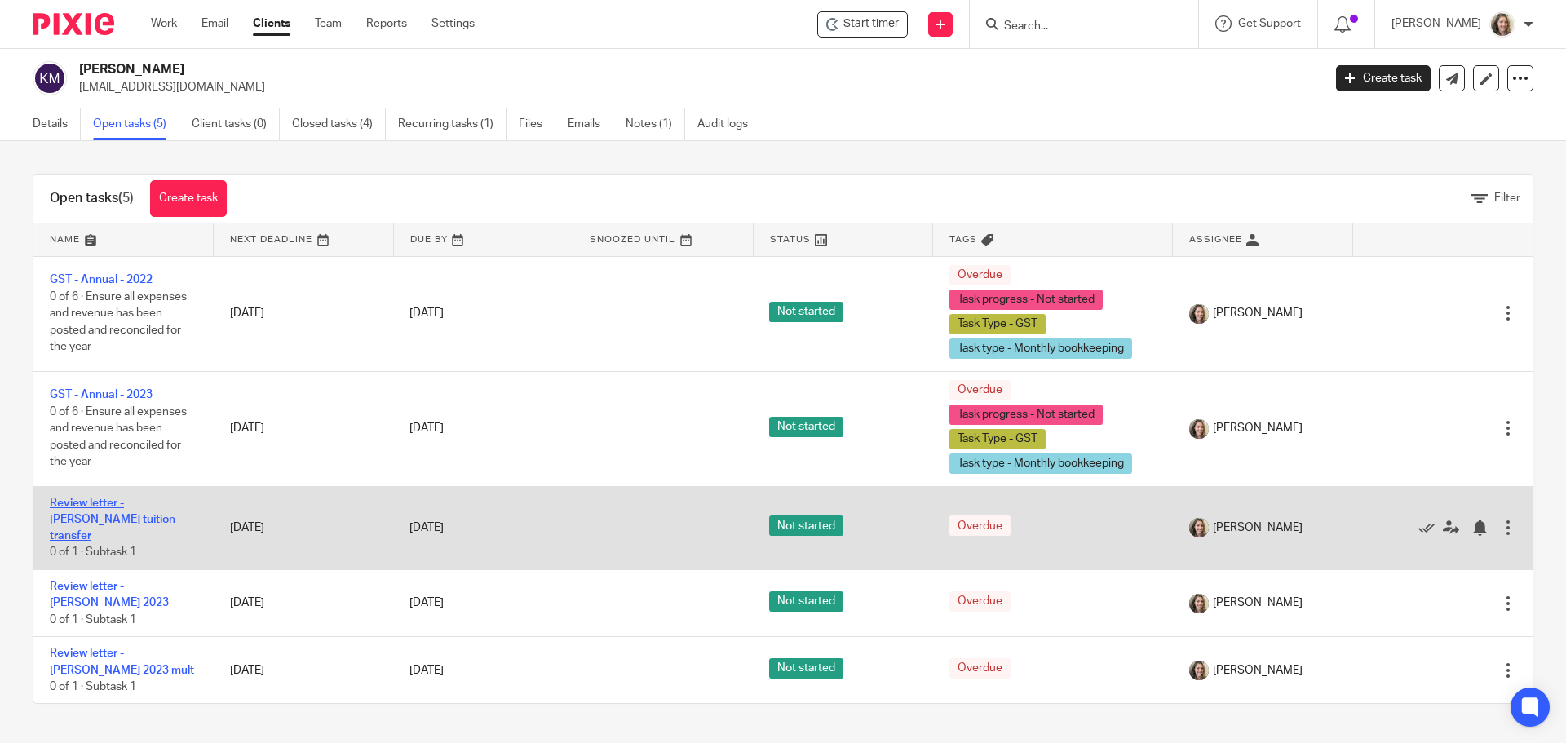
click at [121, 506] on link "Review letter - [PERSON_NAME] tuition transfer" at bounding box center [113, 520] width 126 height 45
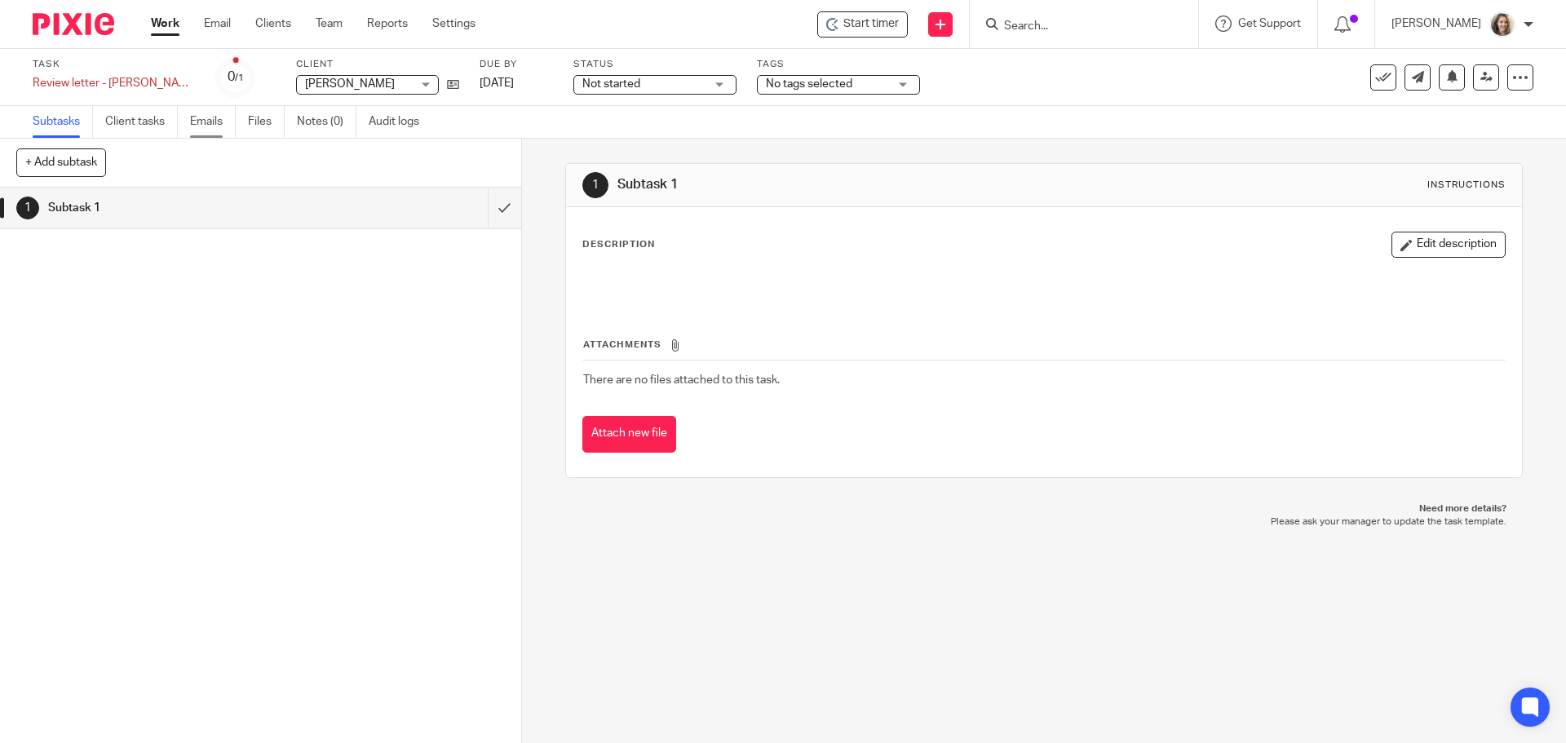
click at [208, 126] on link "Emails" at bounding box center [213, 122] width 46 height 32
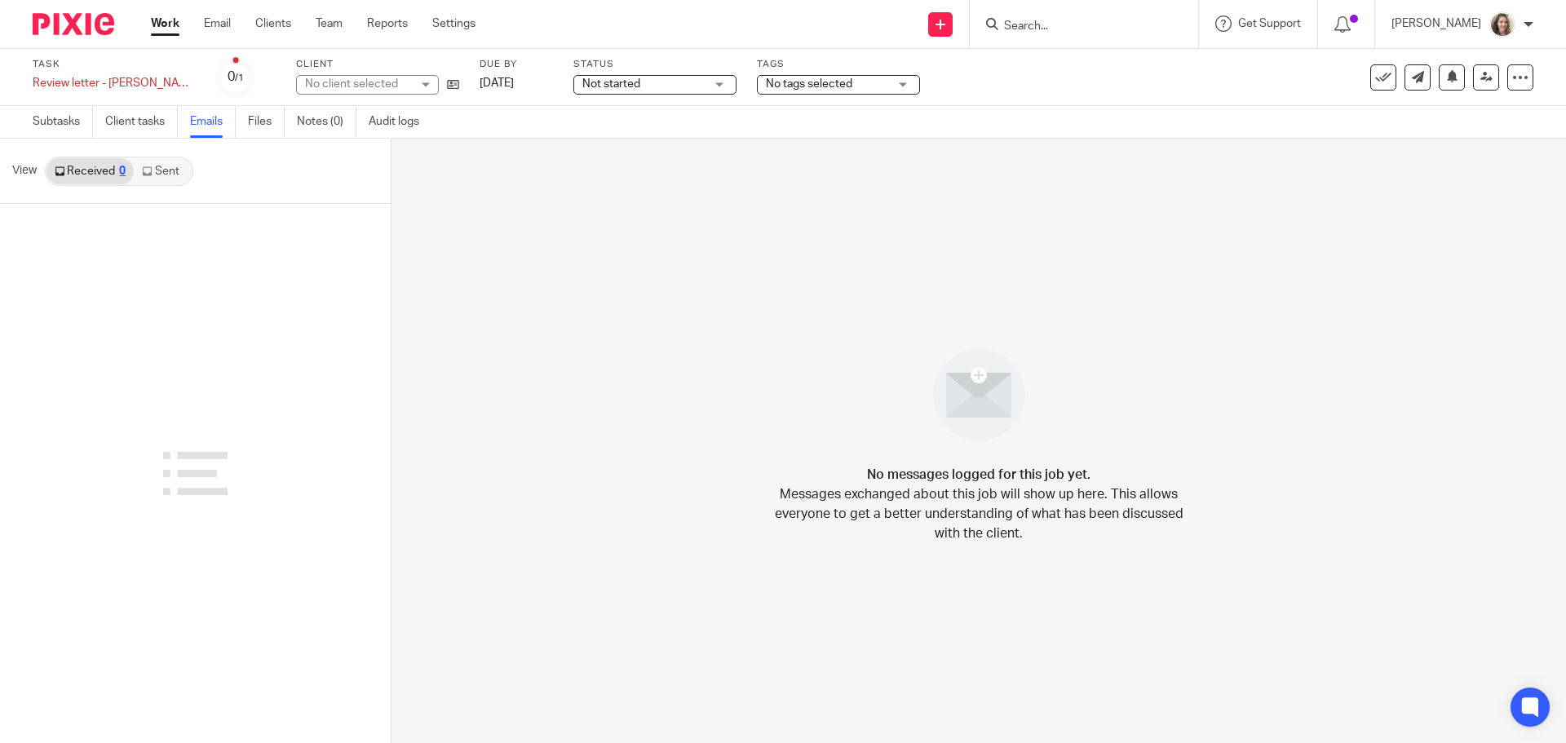
click at [169, 169] on link "Sent" at bounding box center [162, 171] width 57 height 26
click at [87, 173] on link "Received 0" at bounding box center [89, 171] width 87 height 26
click at [875, 29] on span "Start timer" at bounding box center [870, 23] width 55 height 17
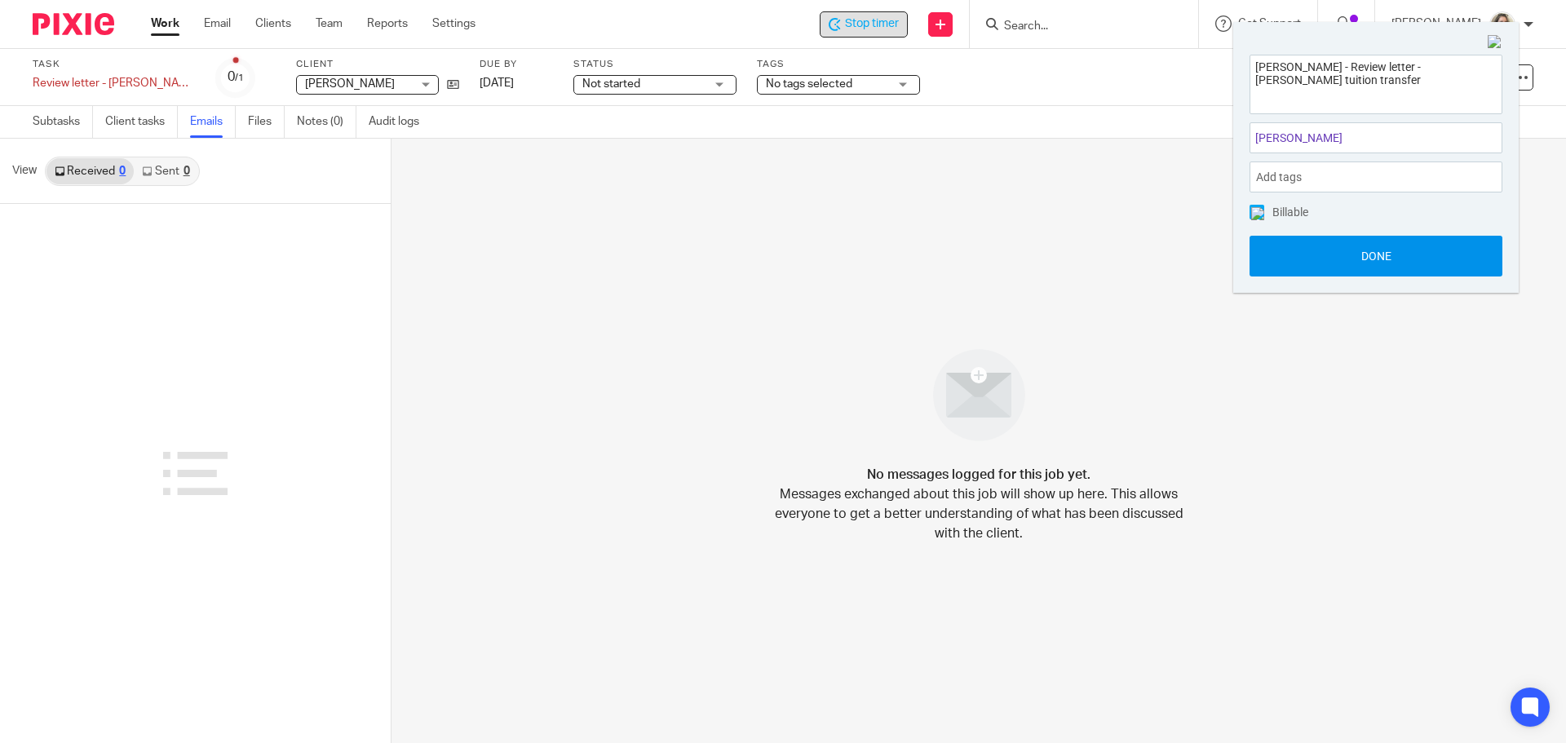
click at [1381, 257] on button "Done" at bounding box center [1376, 256] width 253 height 41
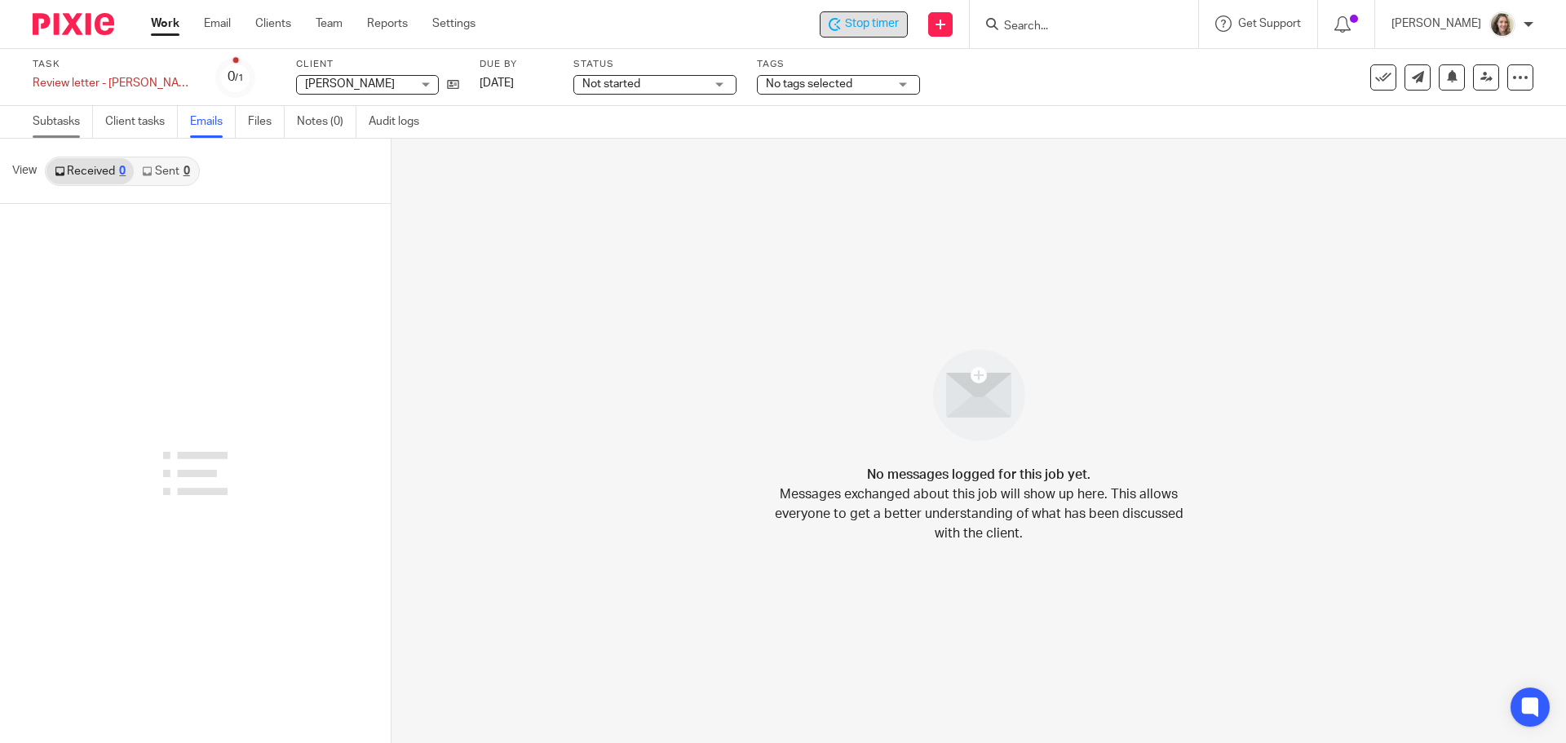
click at [42, 122] on link "Subtasks" at bounding box center [63, 122] width 60 height 32
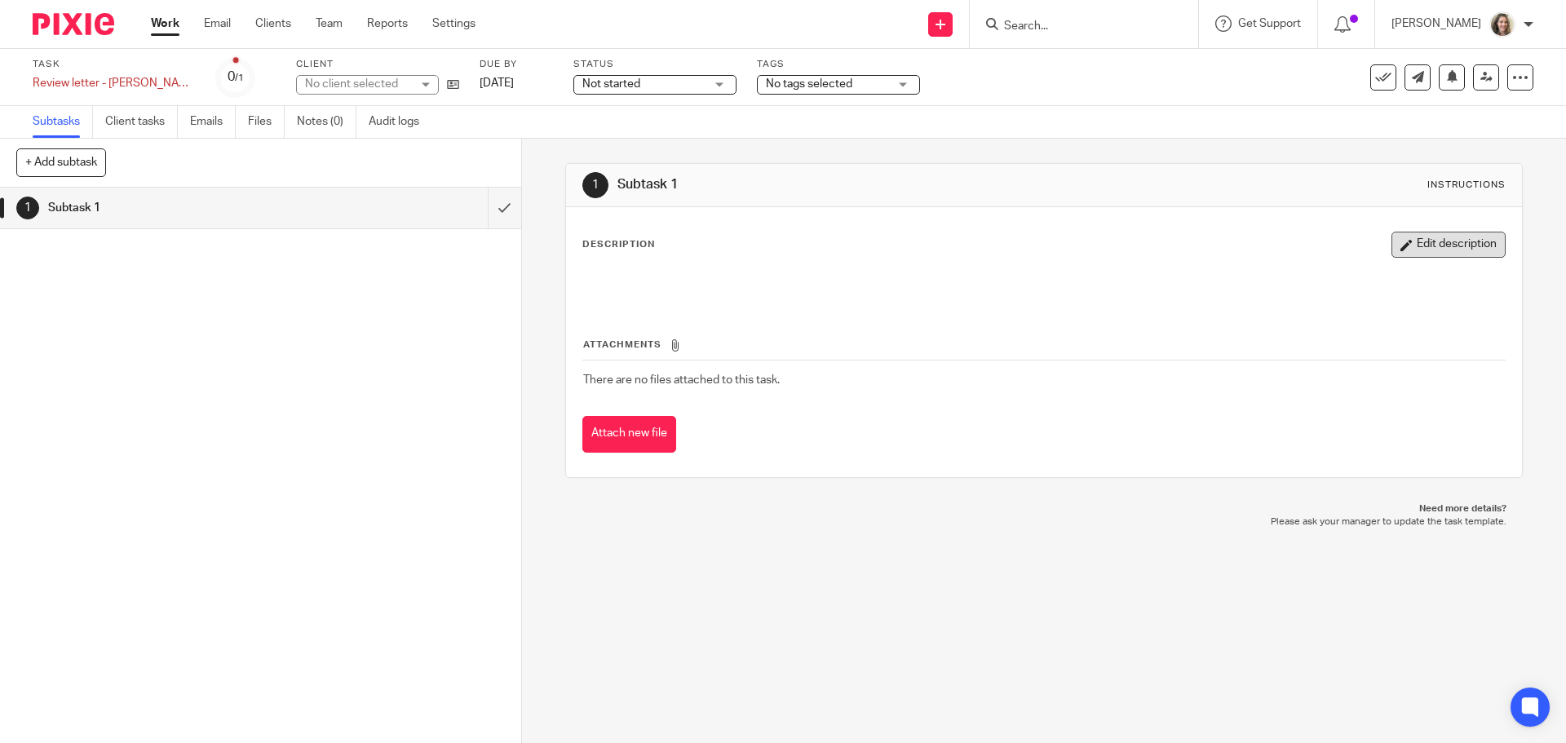
click at [1423, 257] on button "Edit description" at bounding box center [1449, 245] width 114 height 26
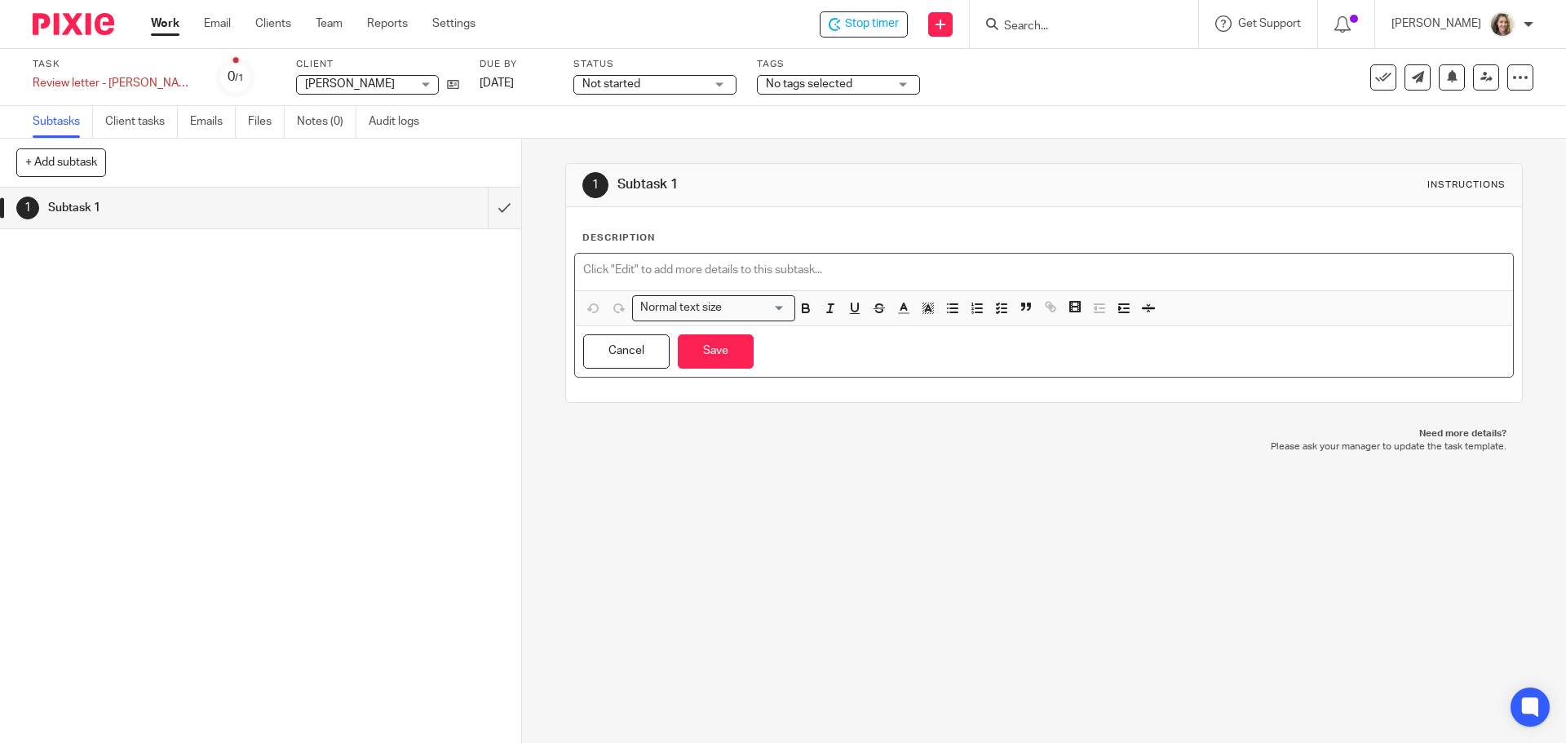
click at [860, 271] on p at bounding box center [1043, 270] width 921 height 16
click at [721, 354] on button "Save" at bounding box center [716, 351] width 76 height 35
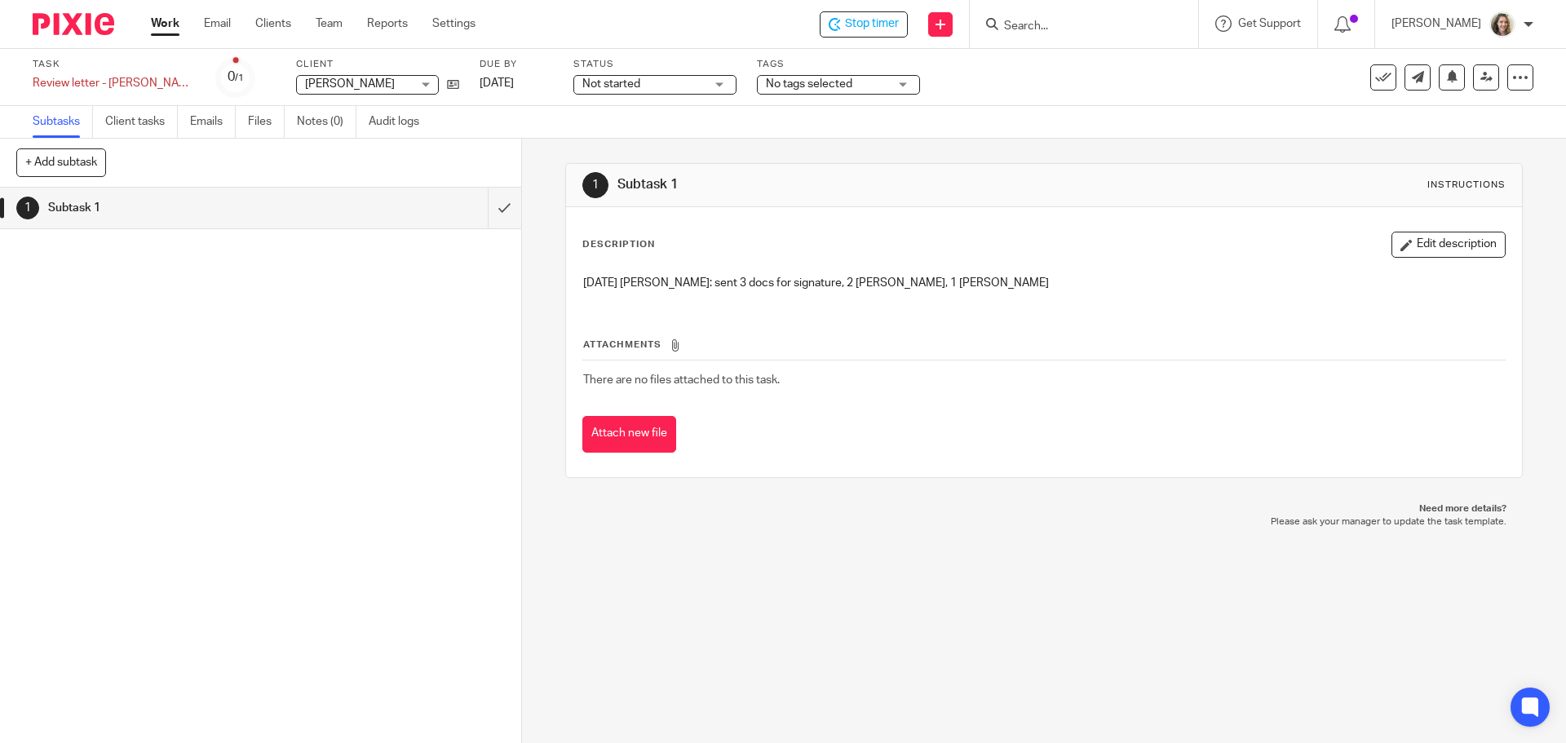
click at [162, 25] on link "Work" at bounding box center [165, 23] width 29 height 16
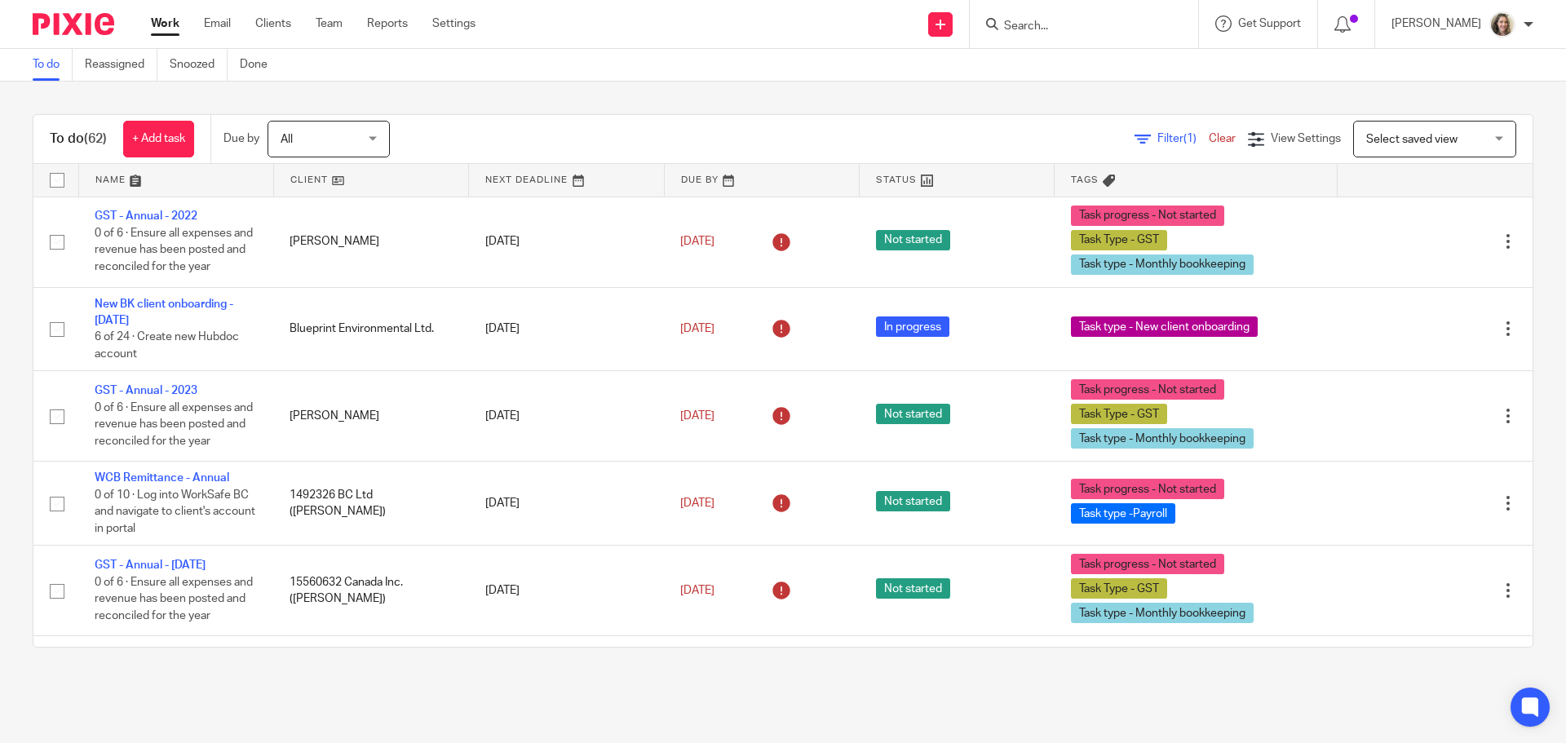
click at [1111, 32] on input "Search" at bounding box center [1075, 27] width 147 height 15
type input "now"
click at [1083, 80] on link at bounding box center [1151, 76] width 305 height 51
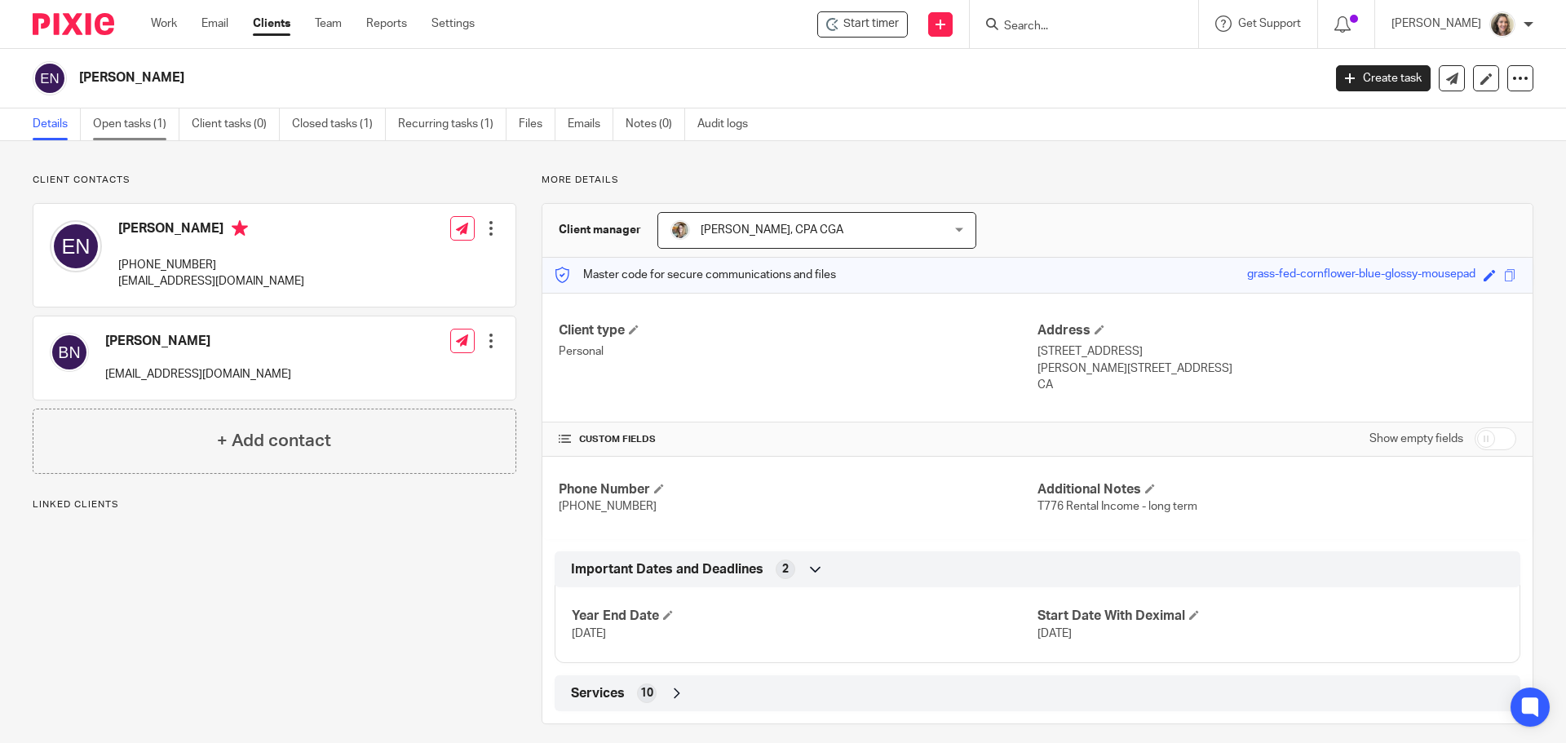
click at [121, 121] on link "Open tasks (1)" at bounding box center [136, 124] width 86 height 32
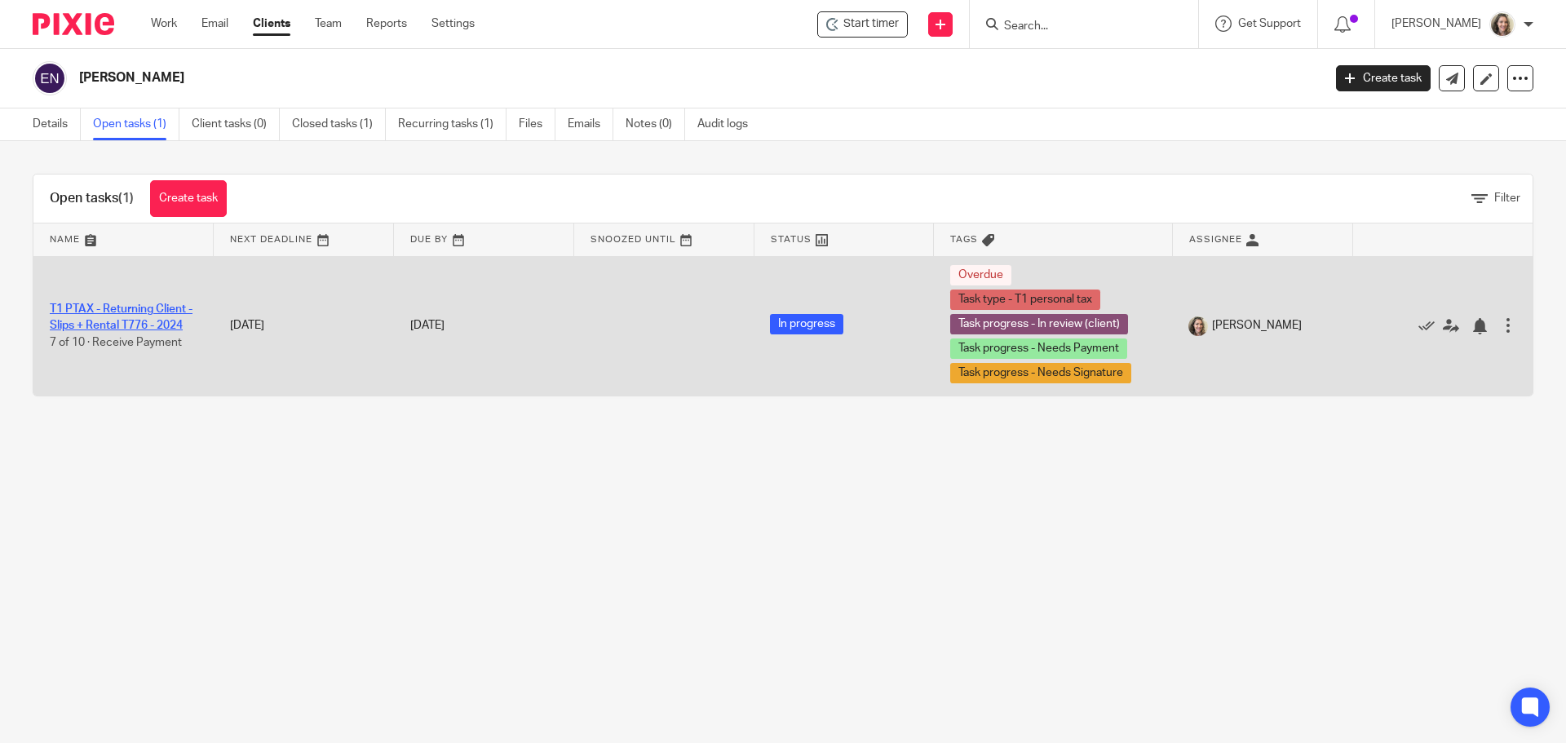
click at [108, 303] on link "T1 PTAX - Returning Client - Slips + Rental T776 - 2024" at bounding box center [121, 317] width 143 height 28
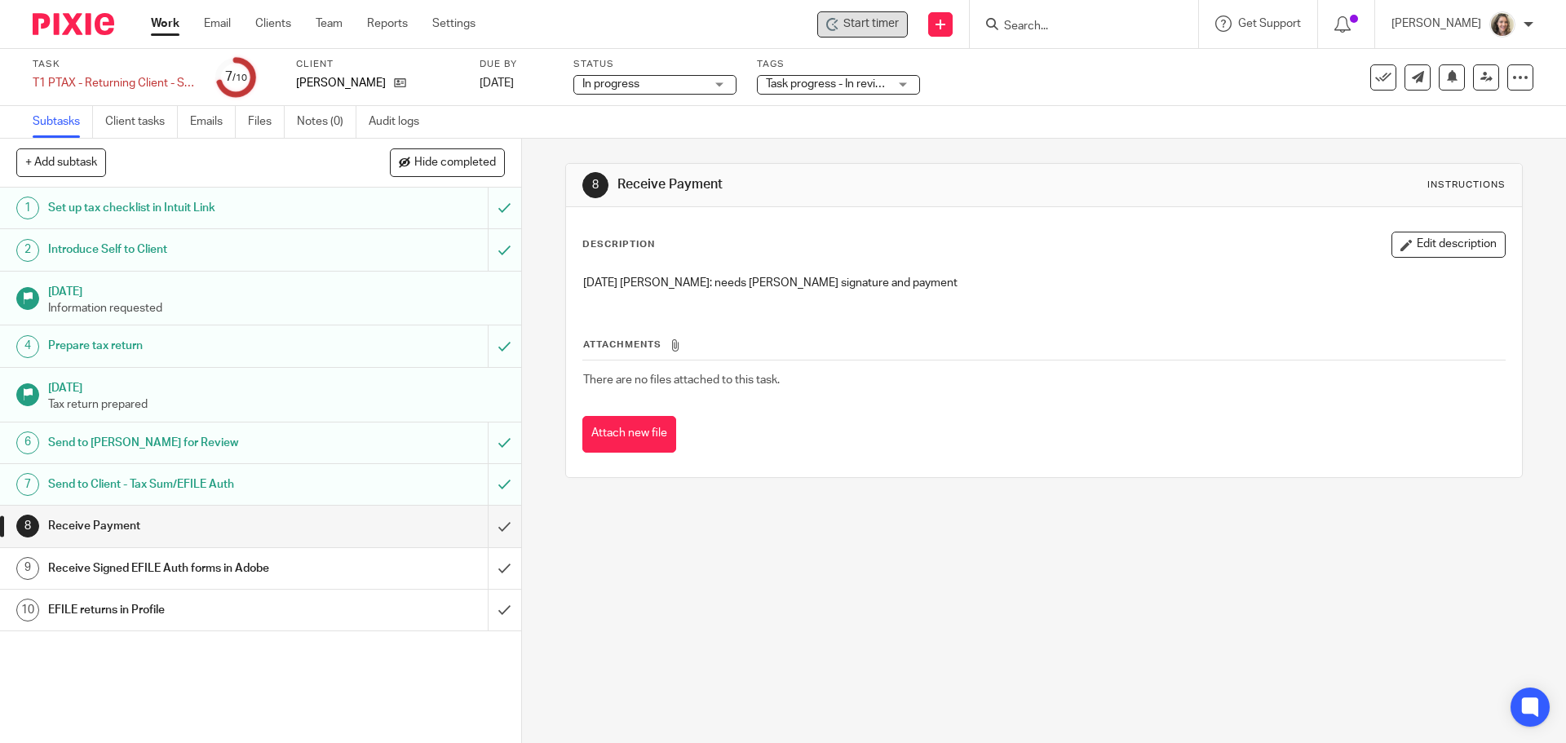
click at [877, 28] on span "Start timer" at bounding box center [870, 23] width 55 height 17
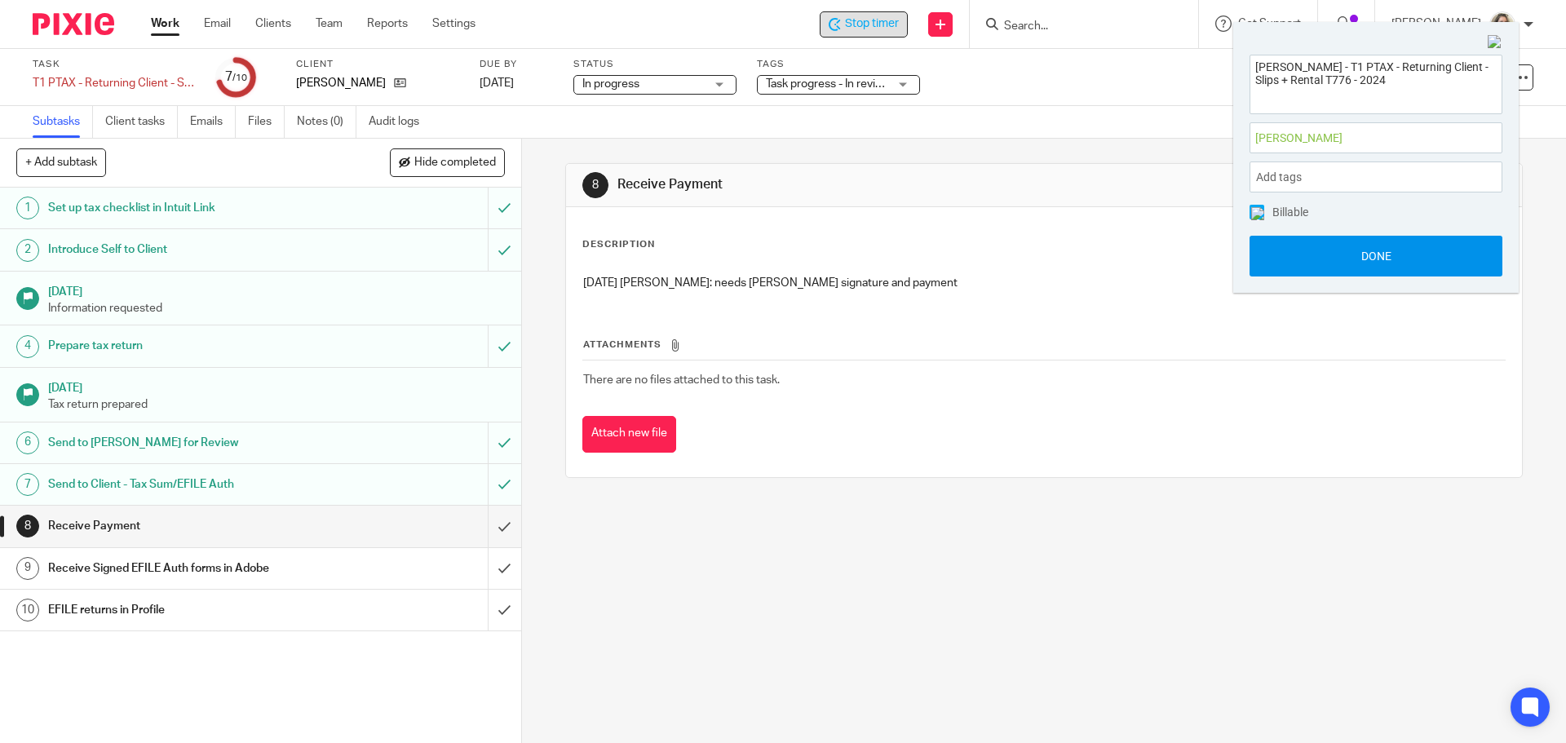
click at [1379, 249] on button "Done" at bounding box center [1376, 256] width 253 height 41
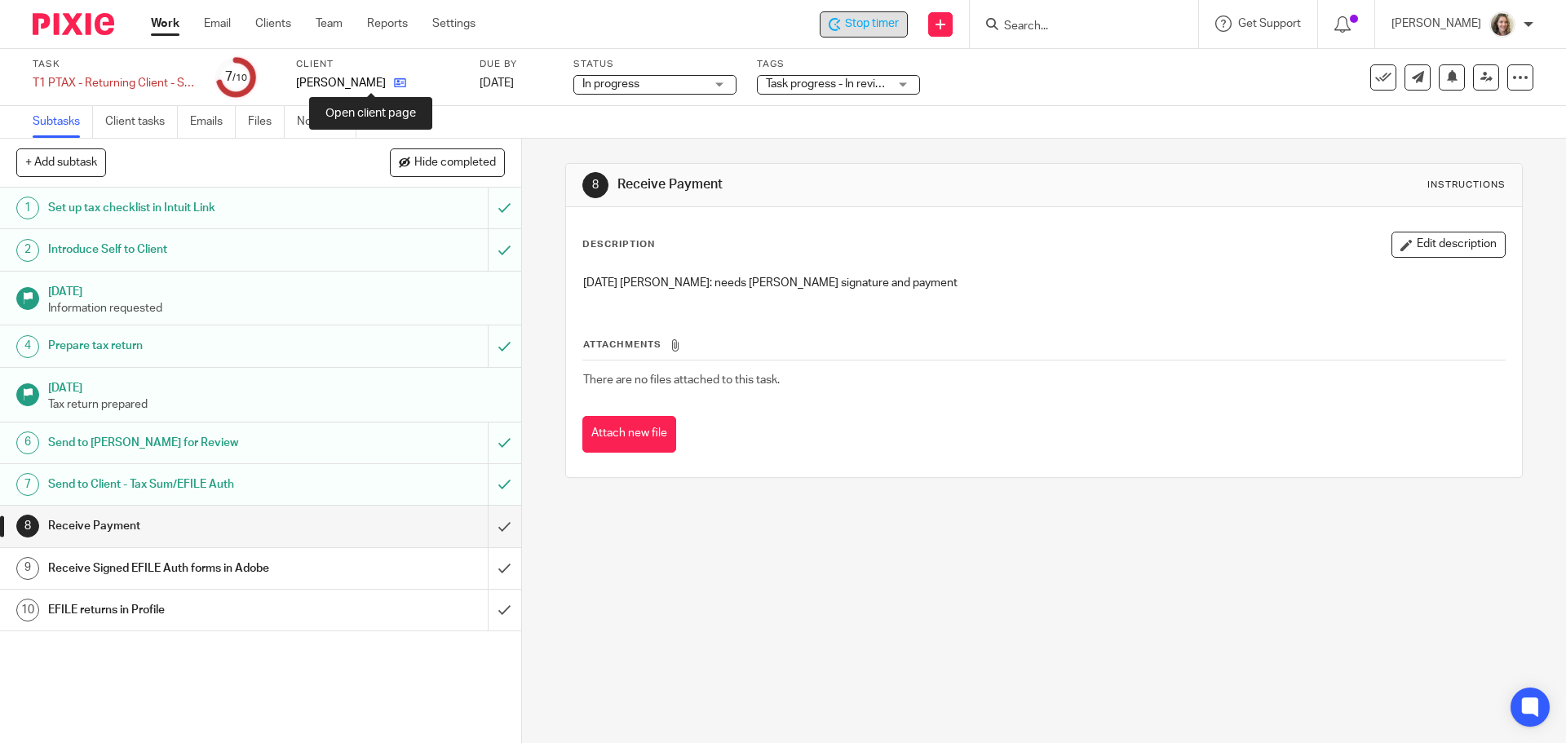
click at [394, 82] on icon at bounding box center [400, 83] width 12 height 12
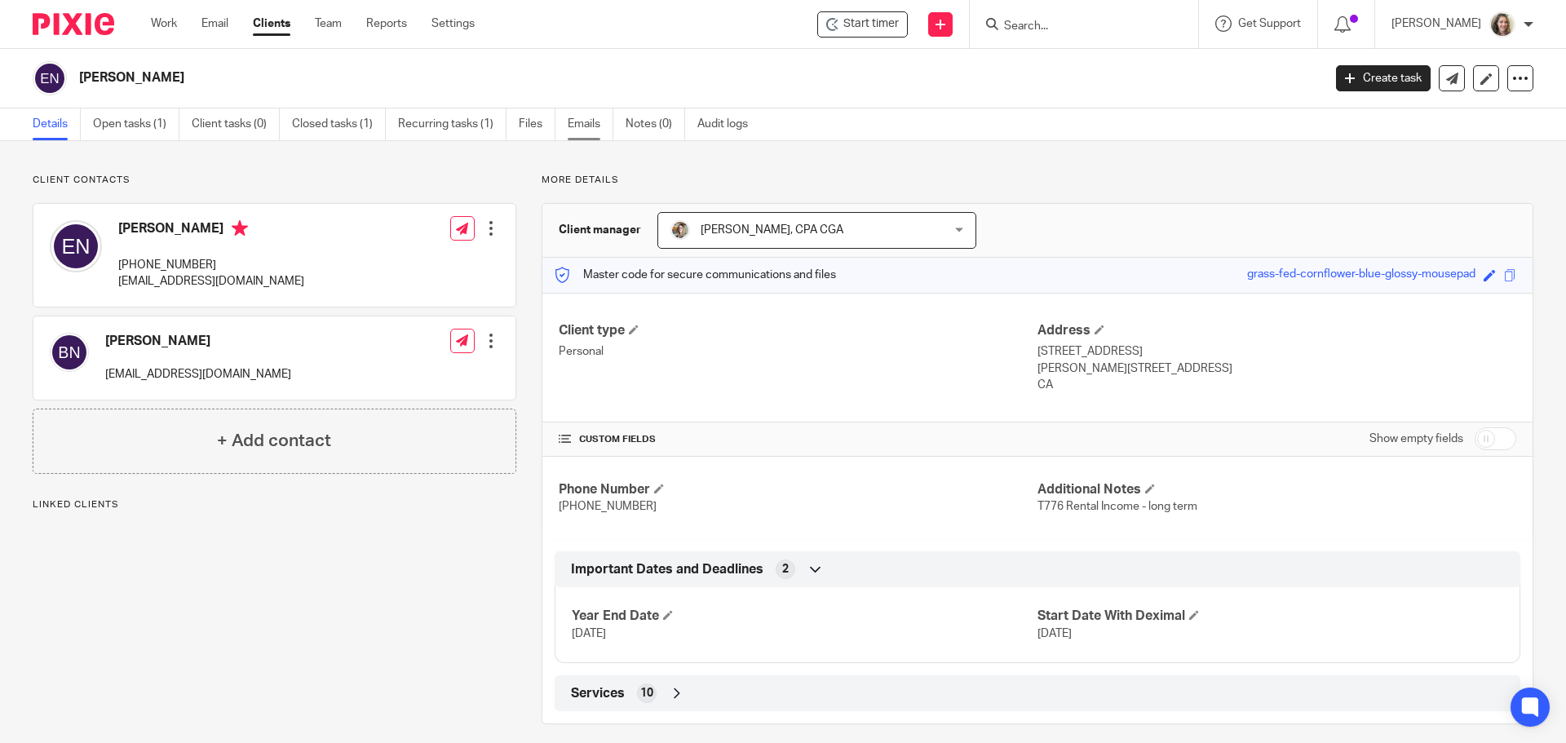
click at [583, 122] on link "Emails" at bounding box center [591, 124] width 46 height 32
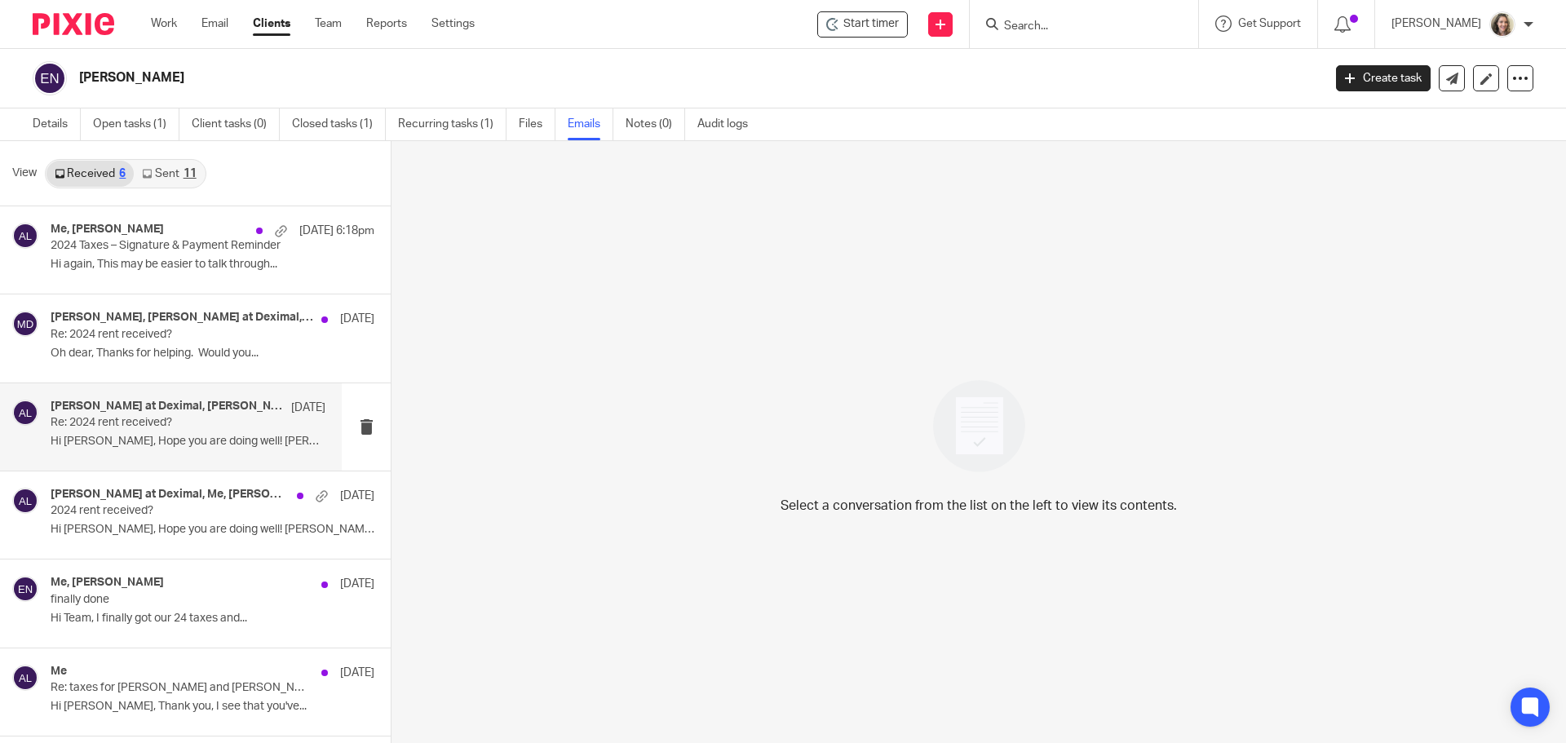
click at [174, 432] on div "[PERSON_NAME] at Deximal, [PERSON_NAME] at Deximal, [PERSON_NAME], Me [DATE] Re…" at bounding box center [188, 427] width 275 height 55
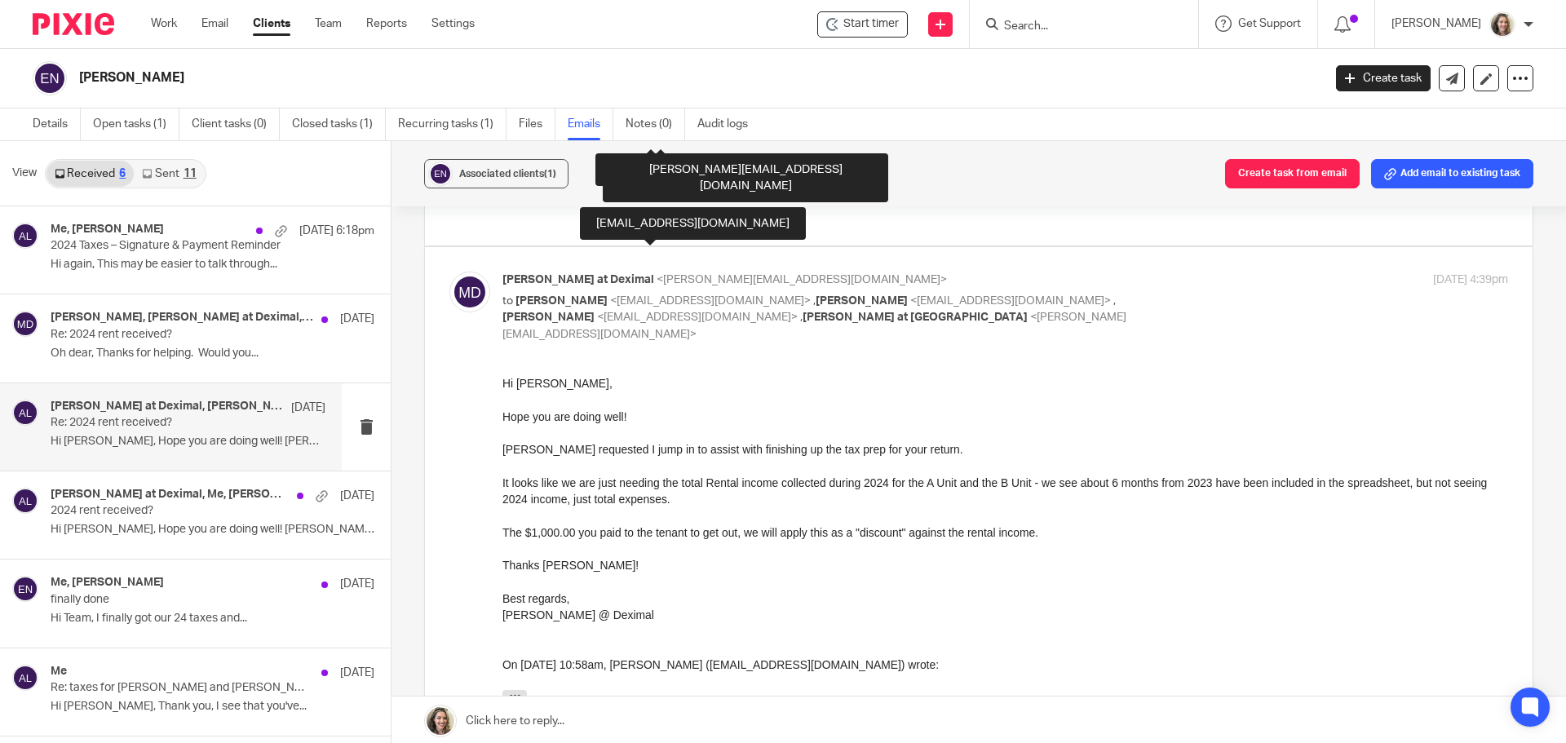
scroll to position [489, 0]
